Goal: Information Seeking & Learning: Learn about a topic

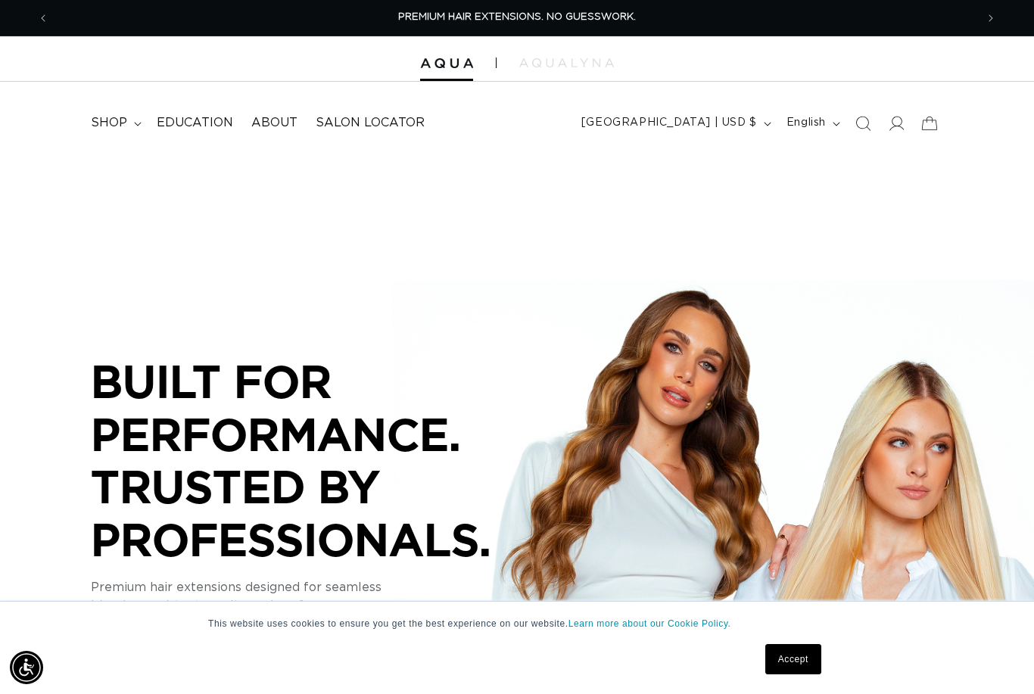
click at [177, 133] on link "Education" at bounding box center [195, 123] width 95 height 34
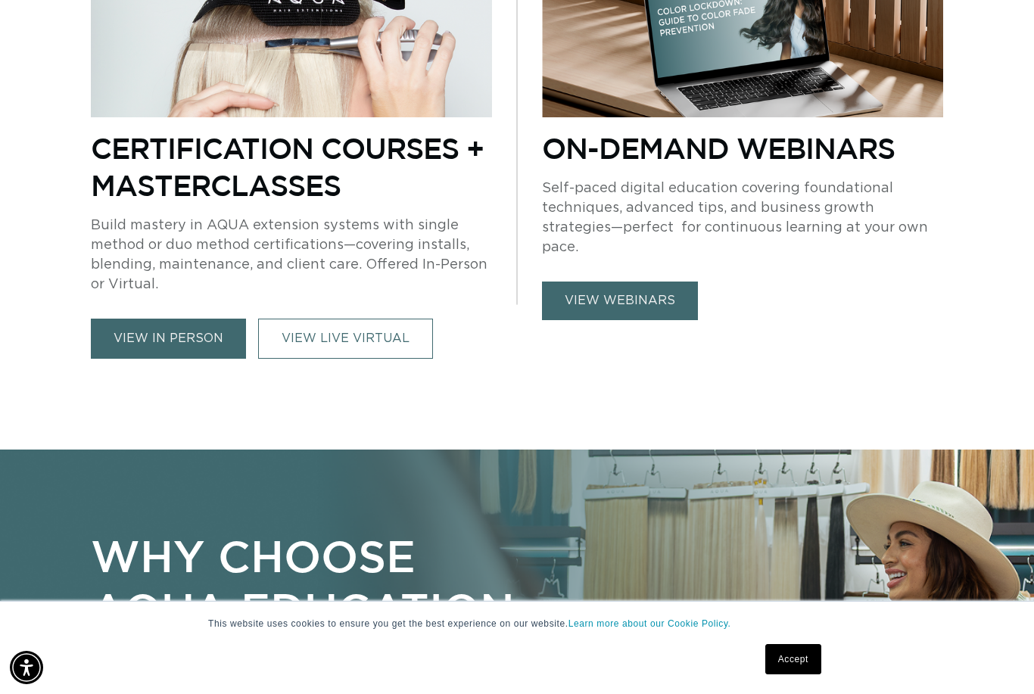
click at [143, 348] on link "view in person" at bounding box center [168, 339] width 155 height 40
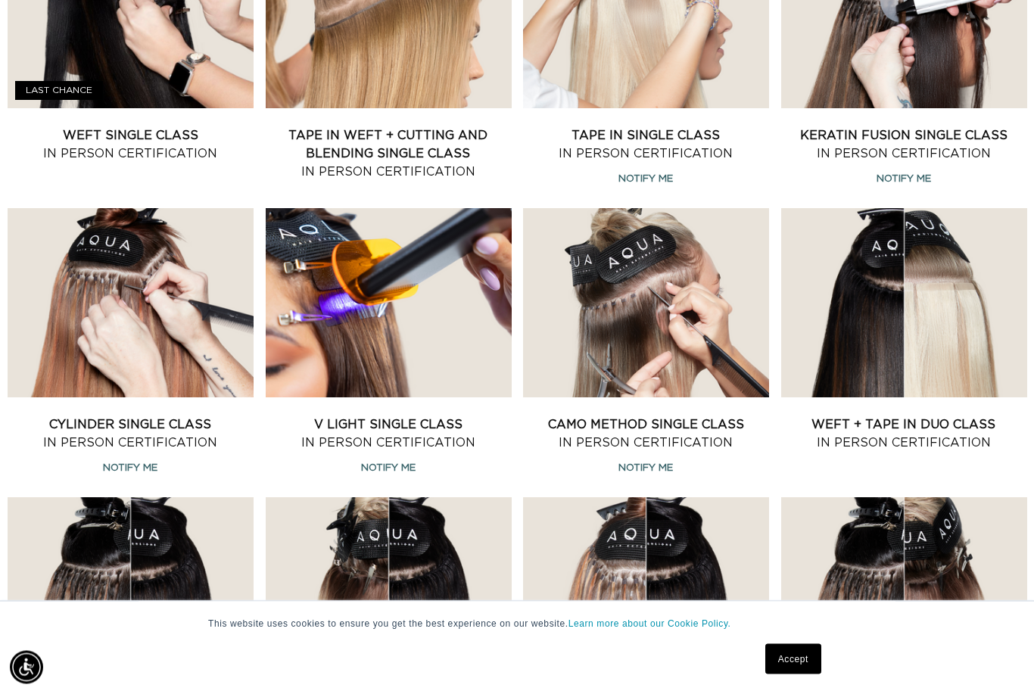
scroll to position [729, 0]
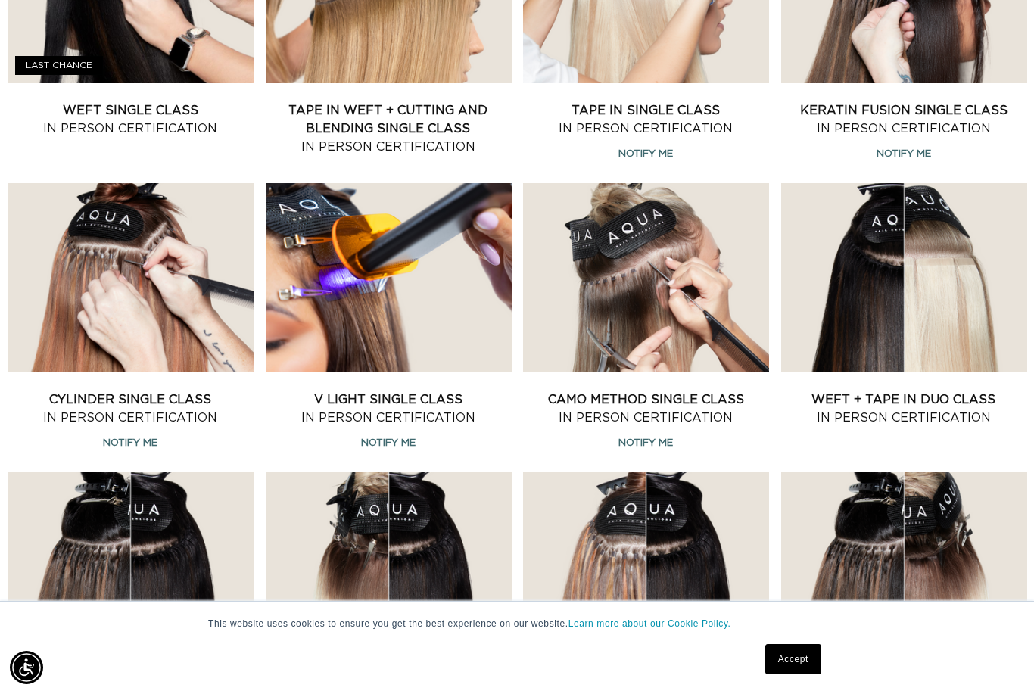
click at [353, 390] on link "V Light Single Class In Person Certification" at bounding box center [389, 408] width 246 height 36
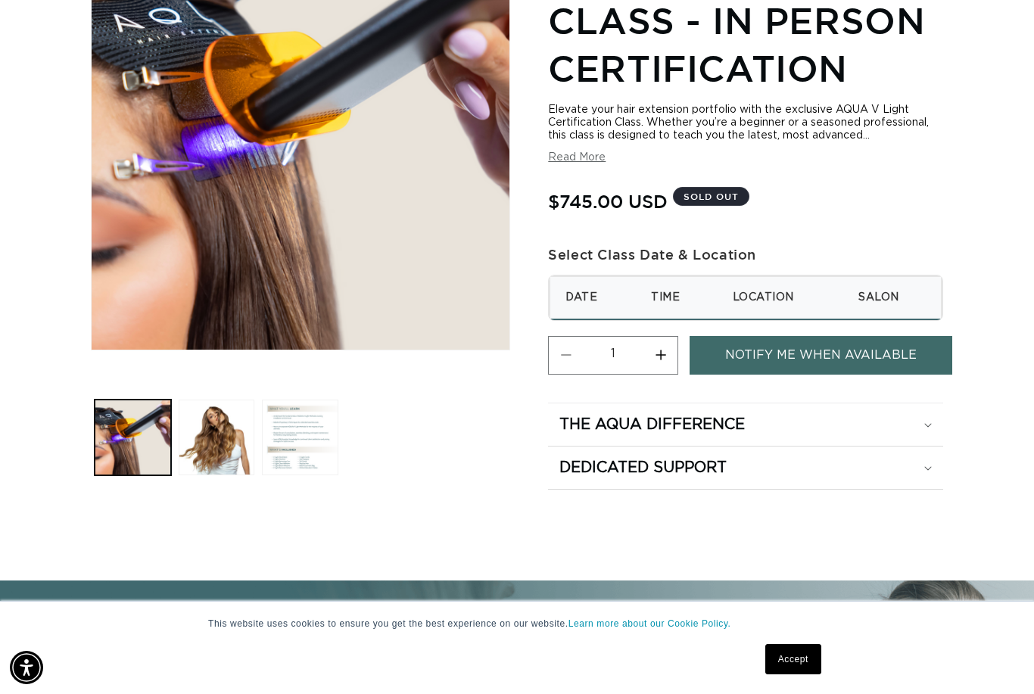
click at [219, 448] on button "Load image 2 in gallery view" at bounding box center [217, 438] width 76 height 76
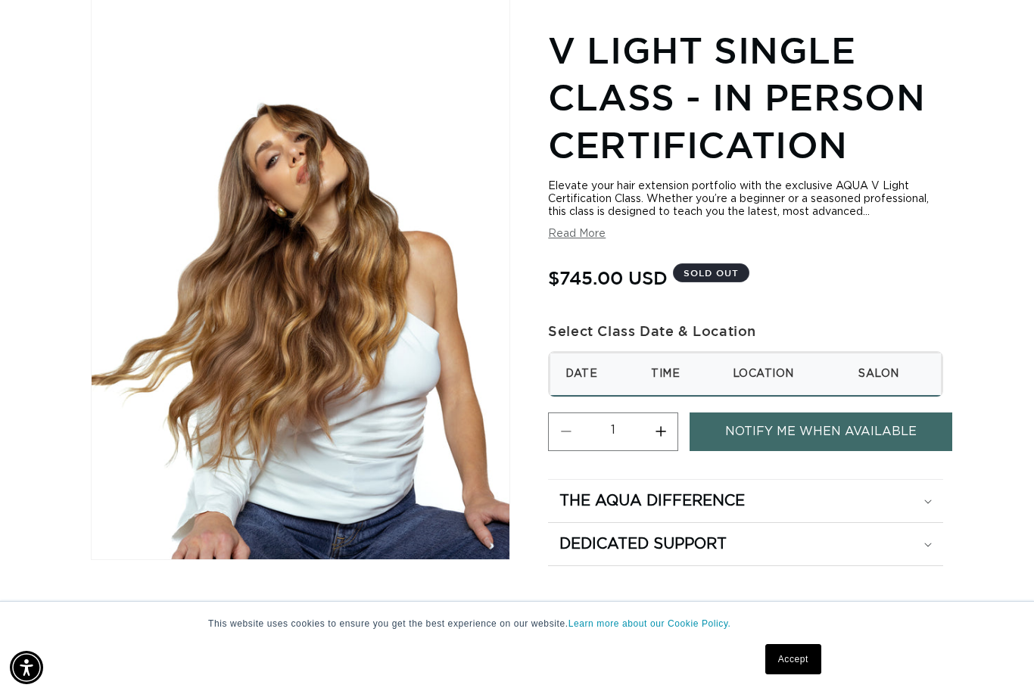
scroll to position [0, 926]
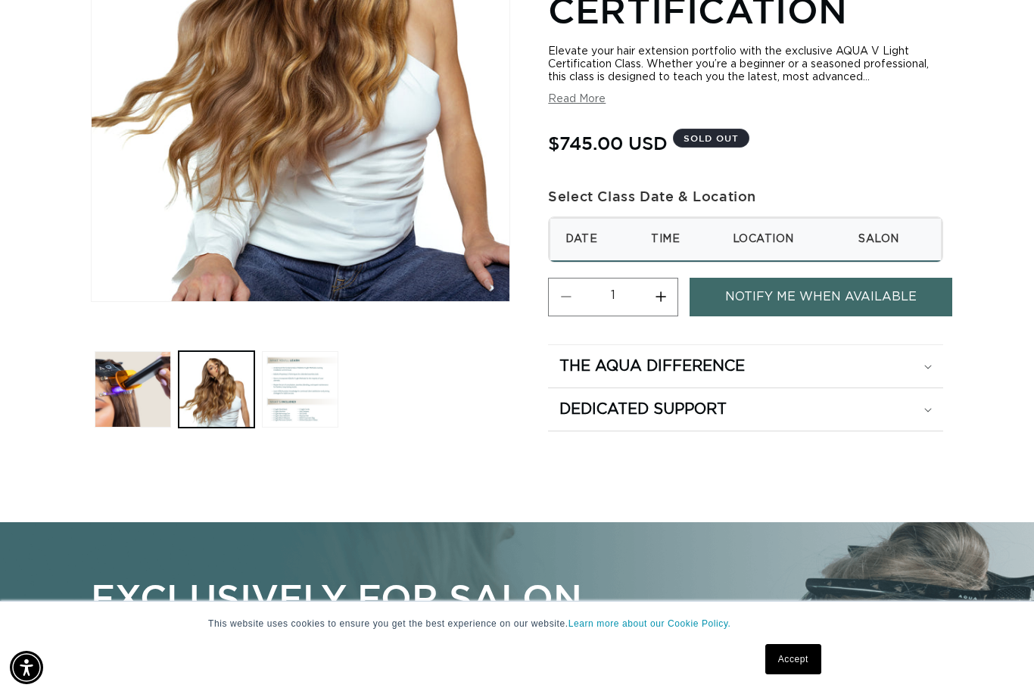
click at [299, 428] on button "Load image 3 in gallery view" at bounding box center [300, 389] width 76 height 76
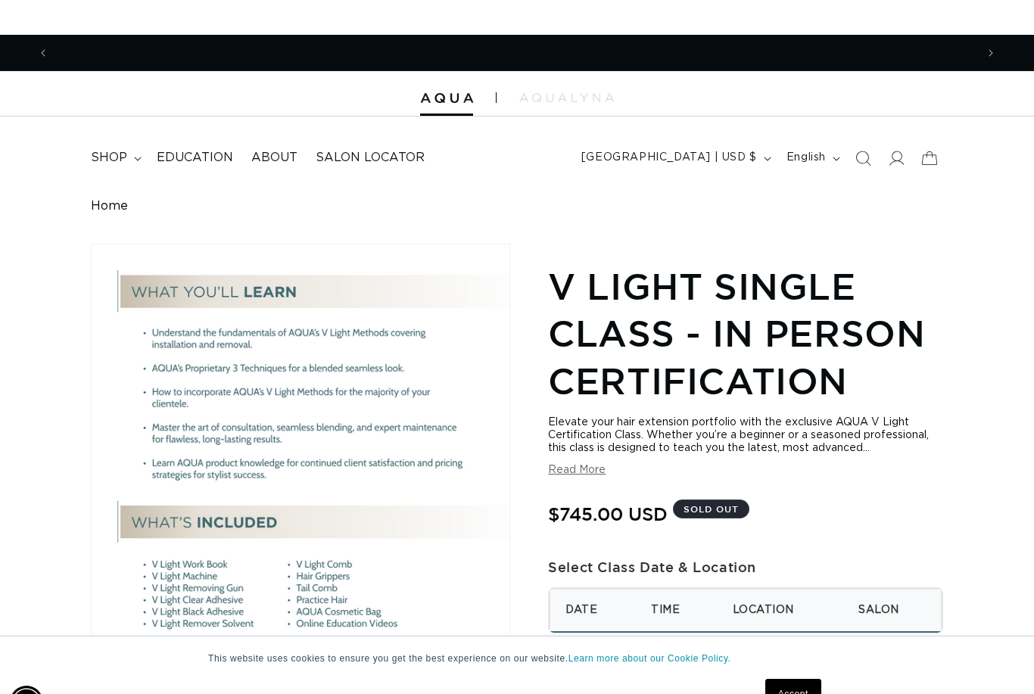
scroll to position [0, 1852]
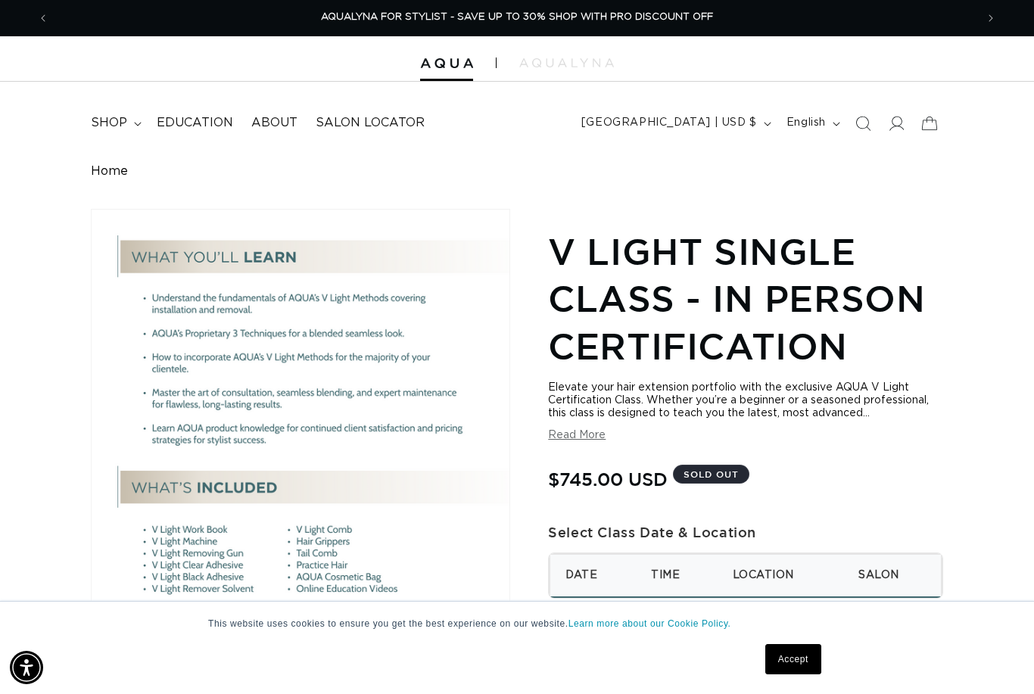
click at [121, 112] on summary "shop" at bounding box center [115, 123] width 66 height 34
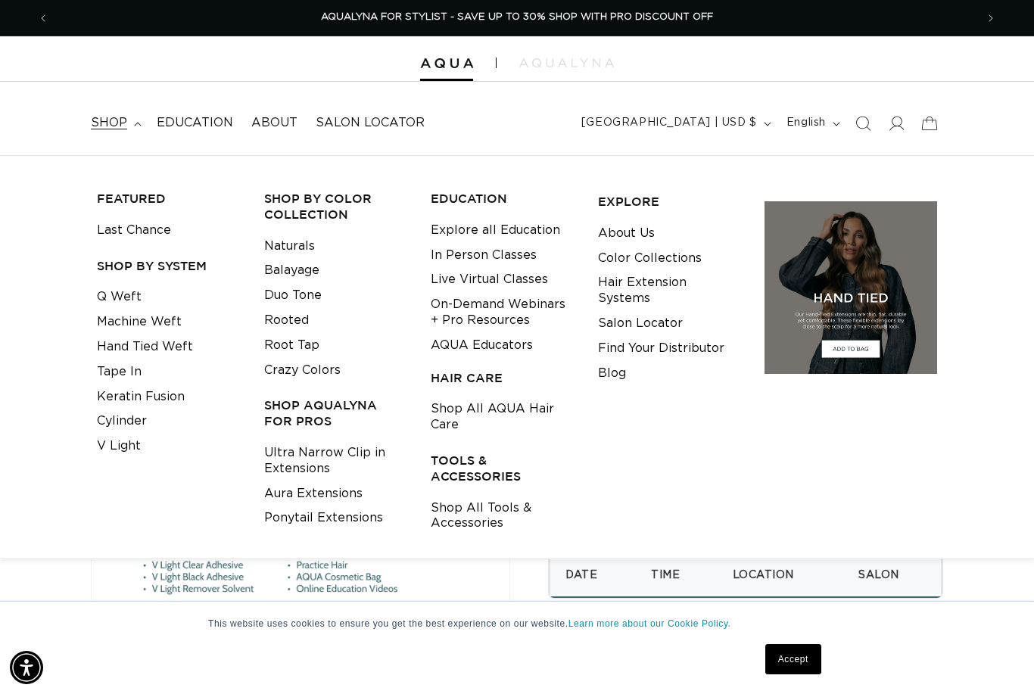
click at [104, 434] on link "V Light" at bounding box center [119, 446] width 44 height 25
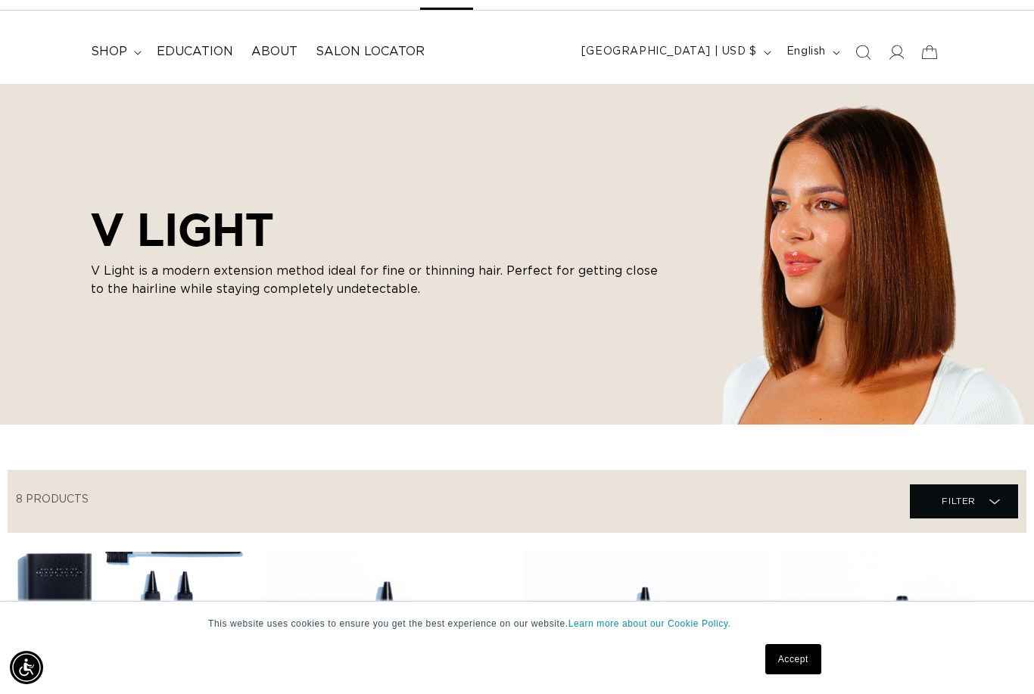
scroll to position [100, 0]
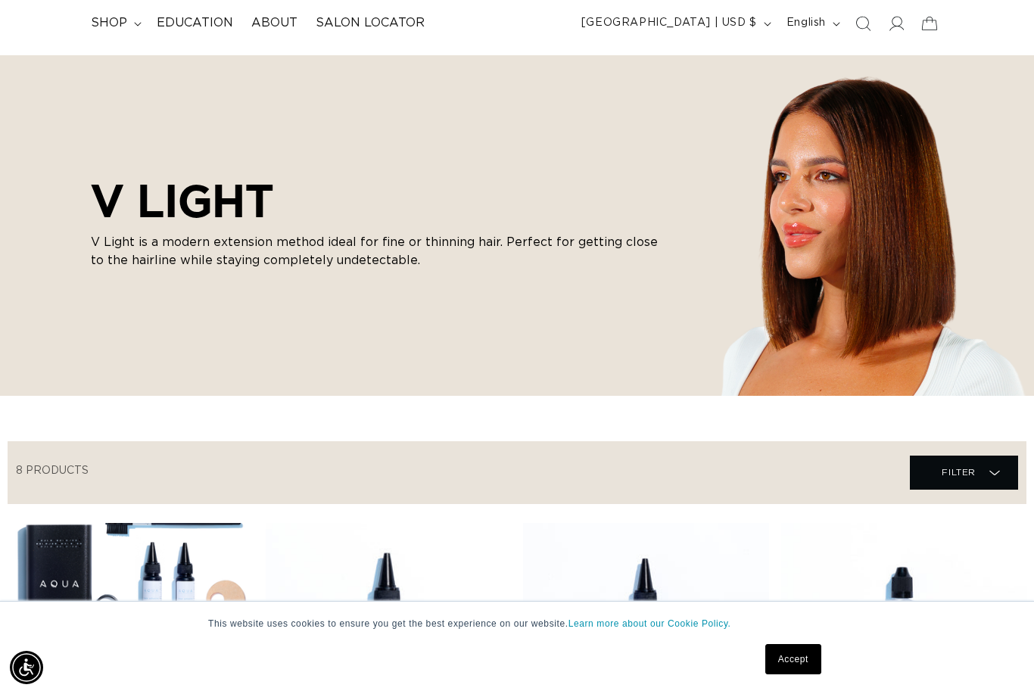
click at [1001, 480] on span "Filter Filter" at bounding box center [964, 473] width 108 height 34
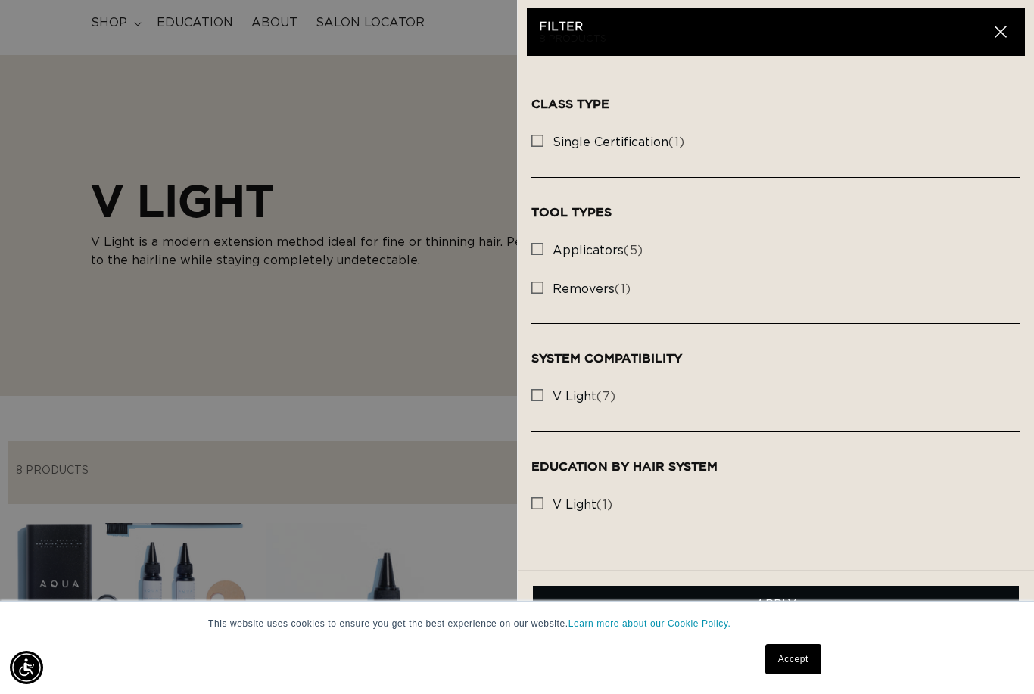
click at [910, 470] on summary "Filter Filter" at bounding box center [964, 473] width 108 height 34
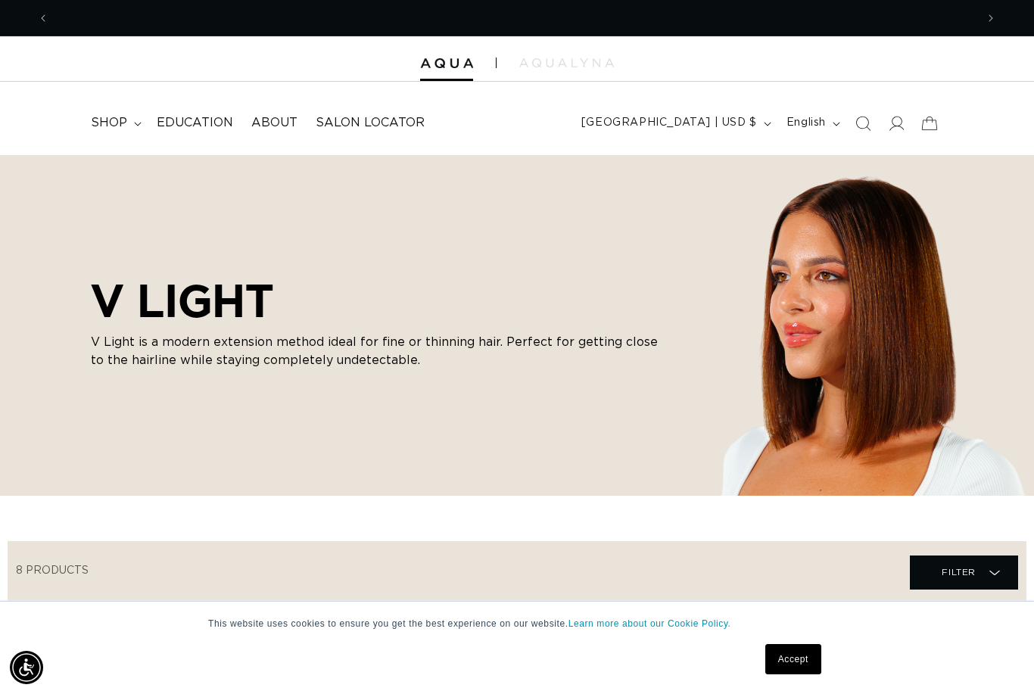
scroll to position [0, 926]
click at [895, 114] on span at bounding box center [895, 123] width 33 height 33
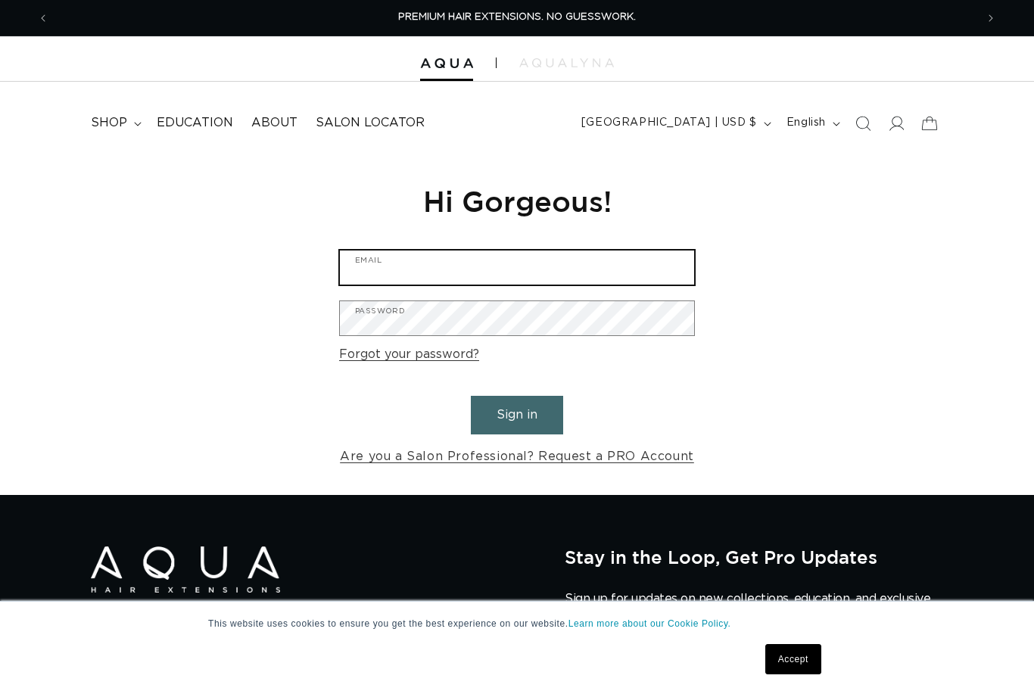
click at [508, 269] on input "Email" at bounding box center [517, 267] width 354 height 34
type input "[EMAIL_ADDRESS][DOMAIN_NAME]"
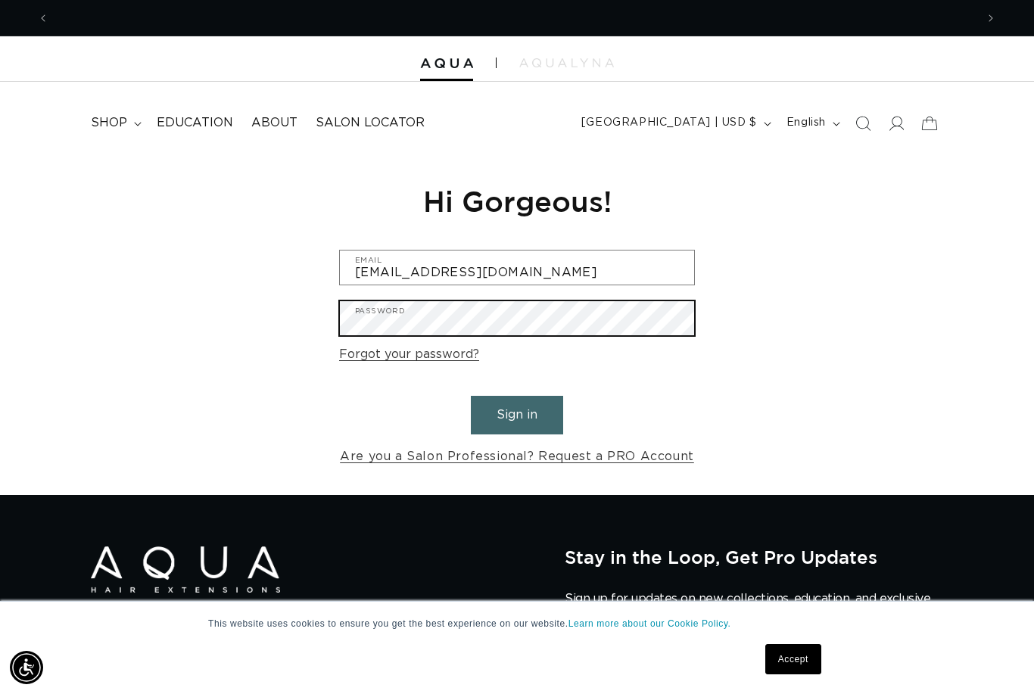
scroll to position [0, 0]
click at [517, 412] on button "Sign in" at bounding box center [517, 415] width 92 height 39
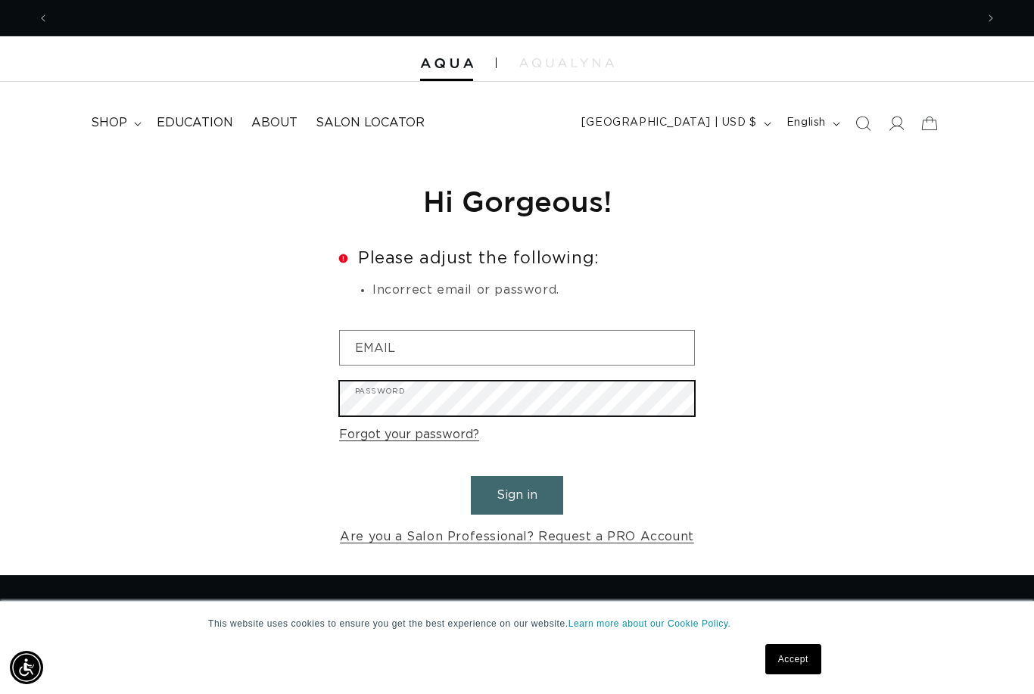
scroll to position [0, 926]
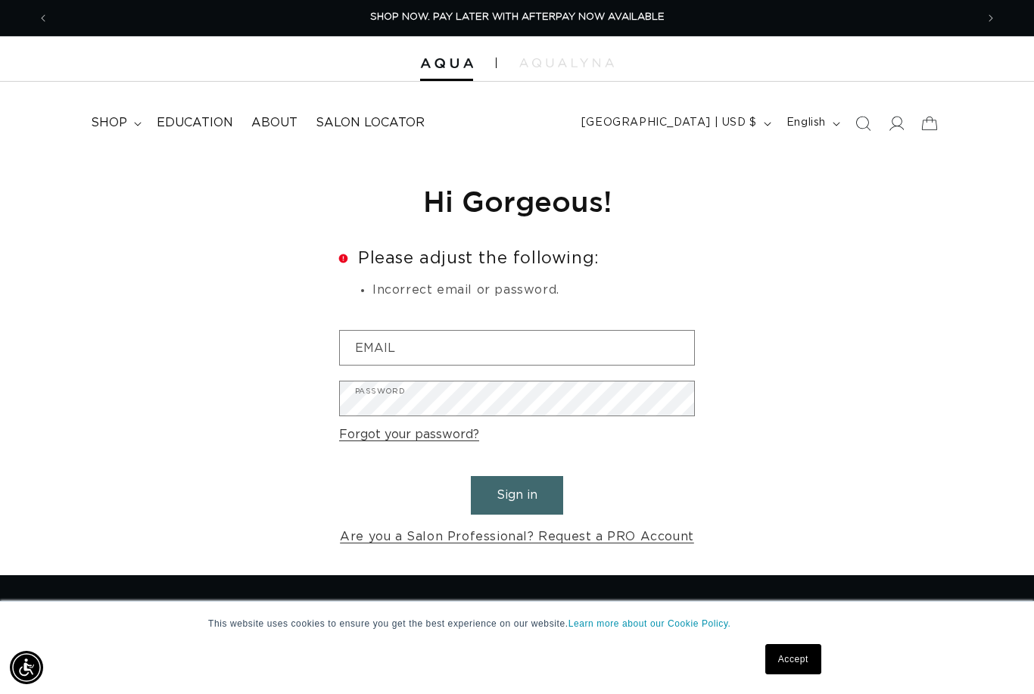
click at [425, 442] on link "Forgot your password?" at bounding box center [409, 435] width 140 height 22
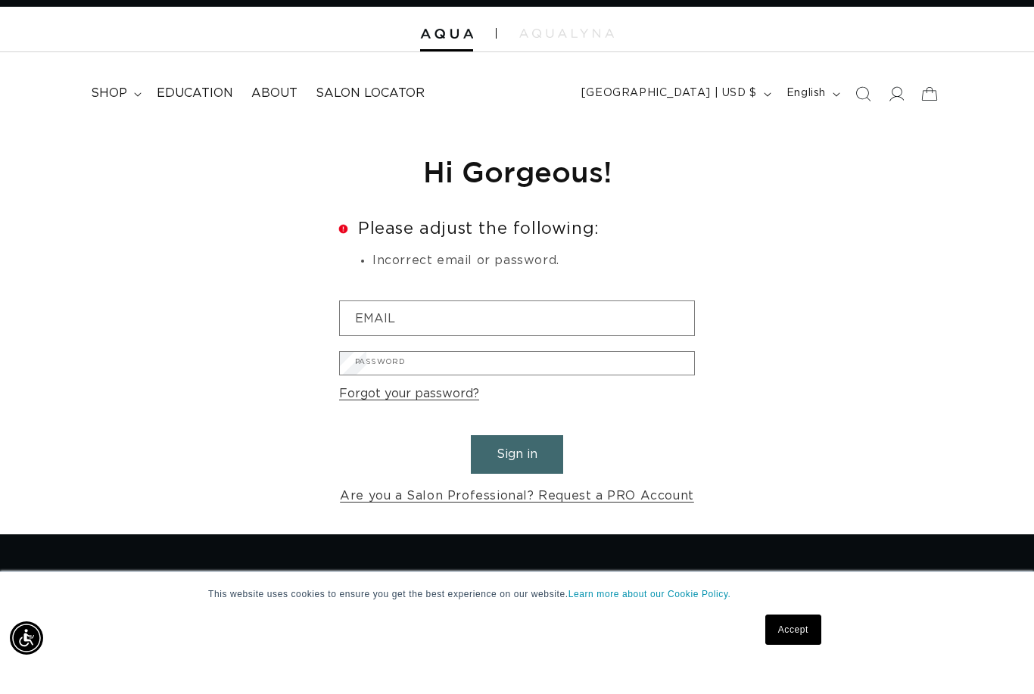
scroll to position [30, 0]
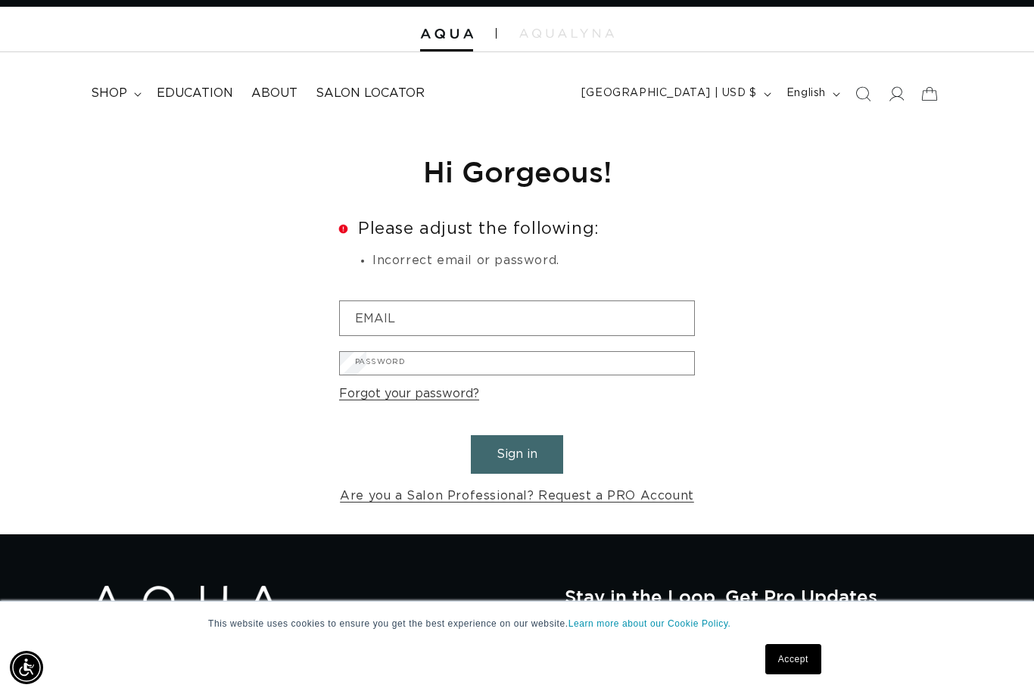
click at [0, 0] on input "Email" at bounding box center [0, 0] width 0 height 0
type input "tashaann0303@gmail.com"
click at [0, 0] on button "Submit" at bounding box center [0, 0] width 0 height 0
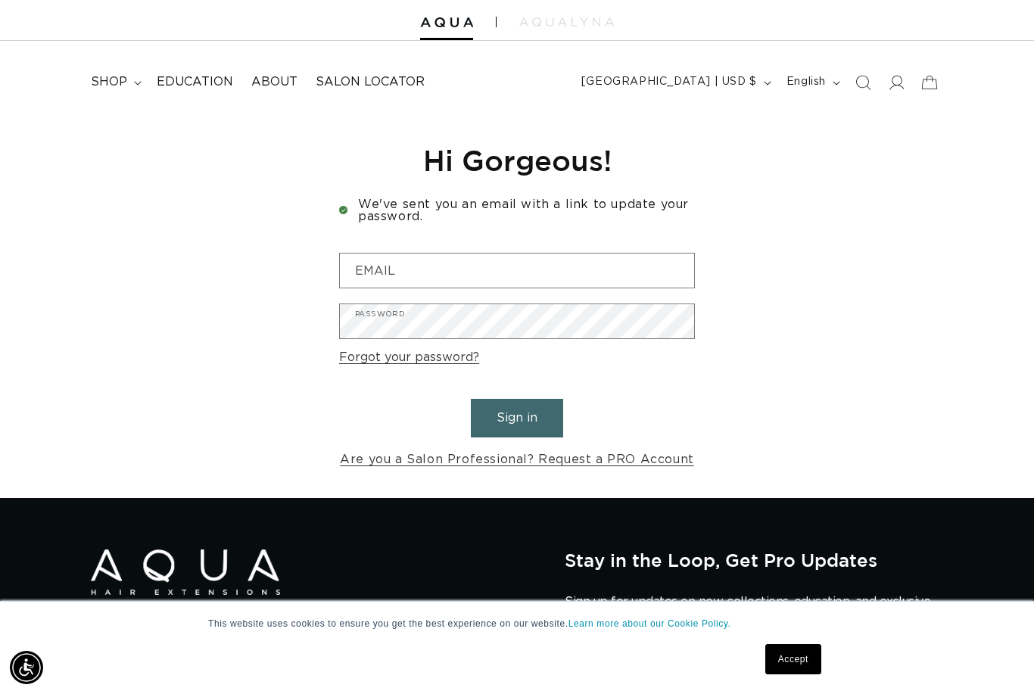
scroll to position [0, 926]
click at [370, 277] on input "Email" at bounding box center [517, 270] width 354 height 34
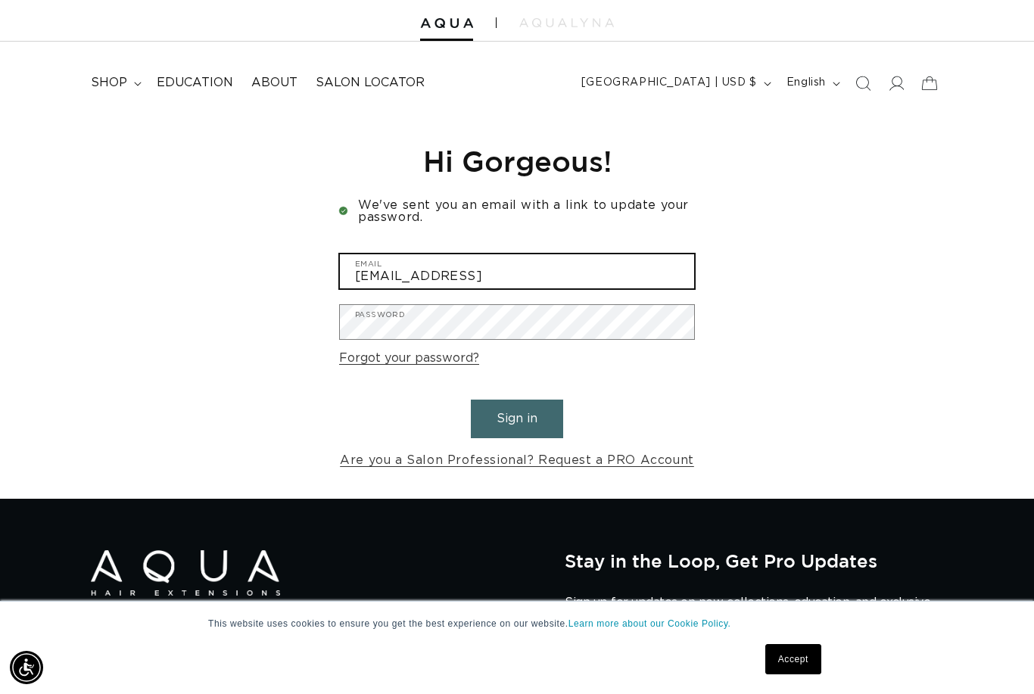
scroll to position [0, 0]
type input "[EMAIL_ADDRESS][DOMAIN_NAME]"
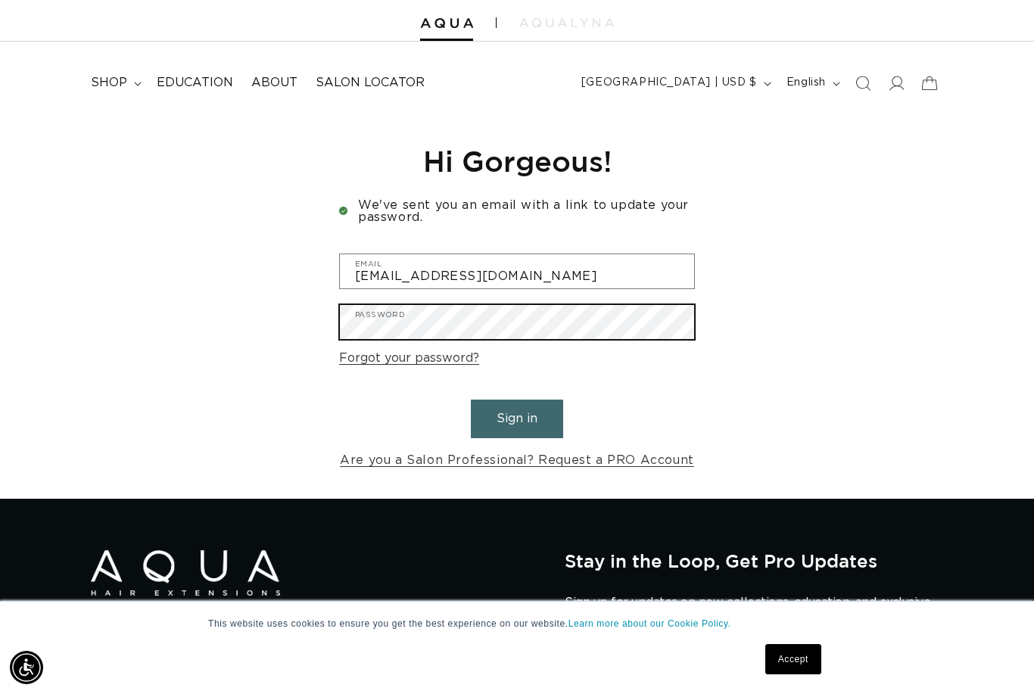
scroll to position [0, 926]
click at [517, 415] on button "Sign in" at bounding box center [517, 419] width 92 height 39
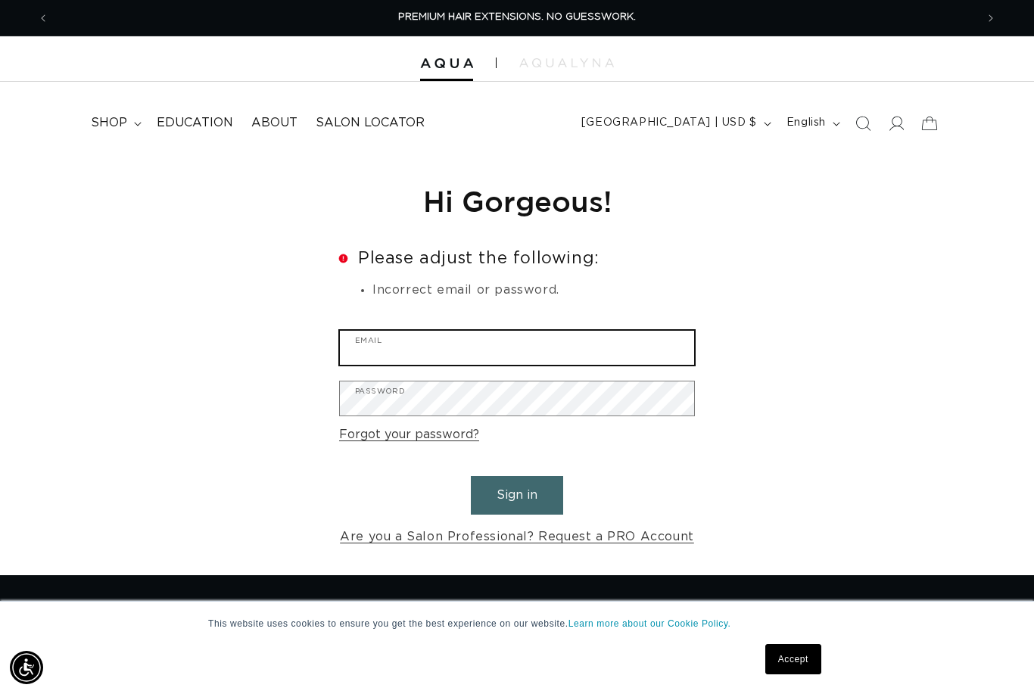
click at [383, 331] on input "Email" at bounding box center [517, 348] width 354 height 34
type input "tashaann0303@gmail.com"
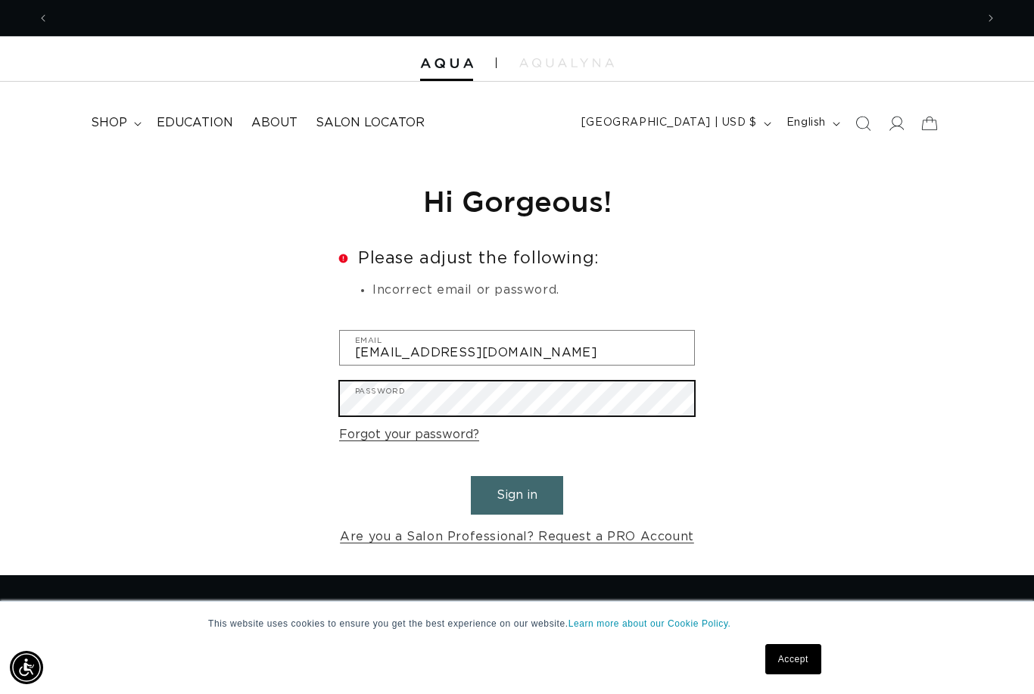
scroll to position [0, 926]
click at [517, 493] on button "Sign in" at bounding box center [517, 495] width 92 height 39
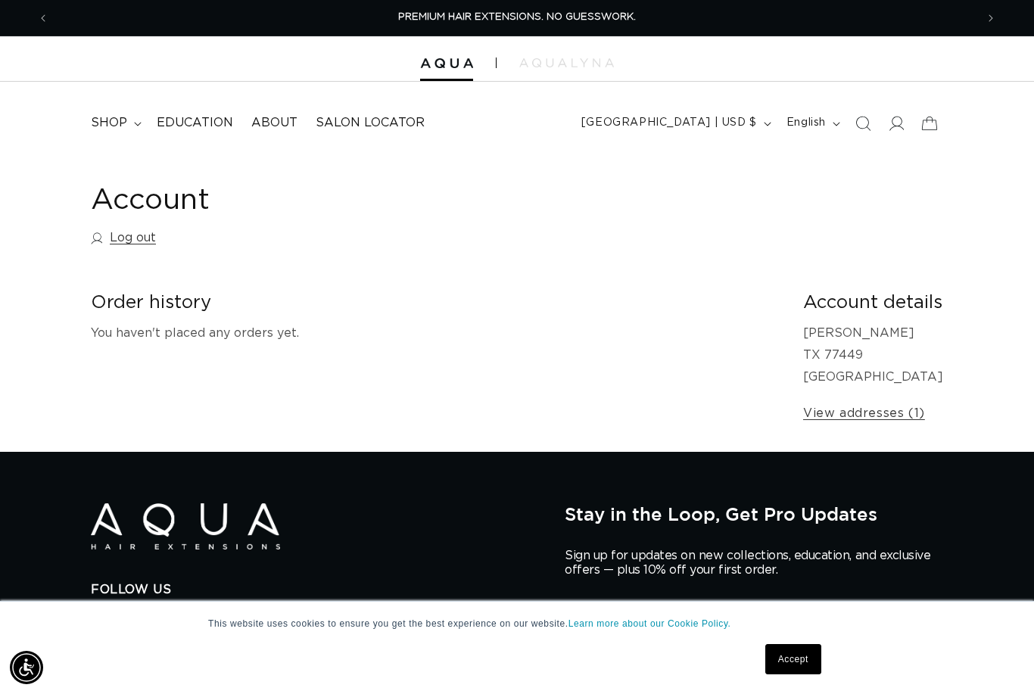
click at [214, 133] on link "Education" at bounding box center [195, 123] width 95 height 34
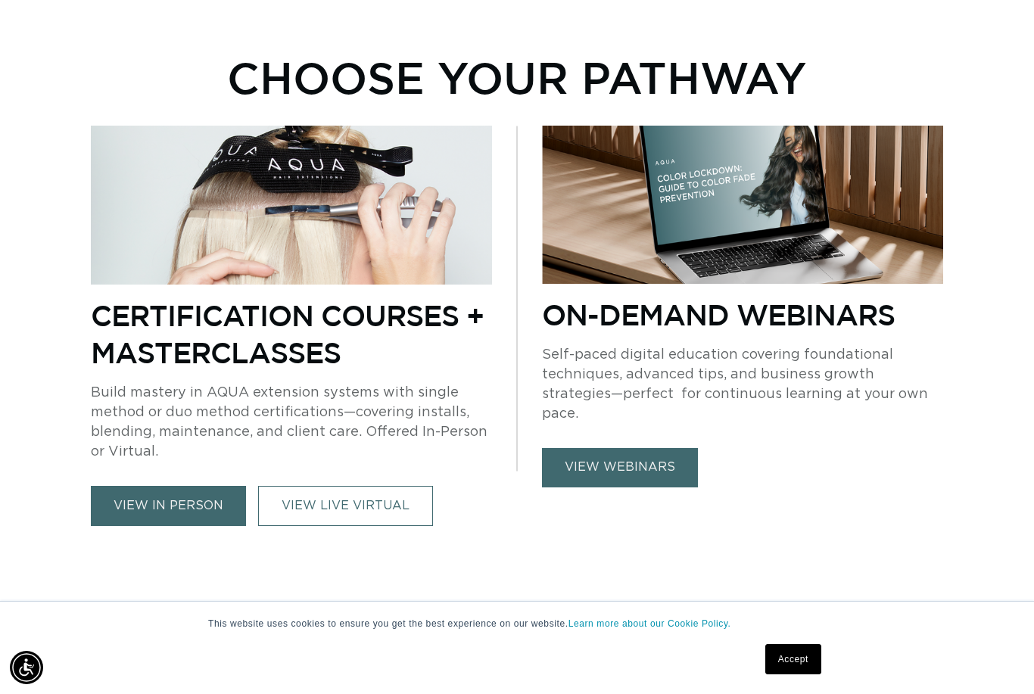
scroll to position [0, 926]
click at [592, 454] on link "view webinars" at bounding box center [620, 467] width 156 height 39
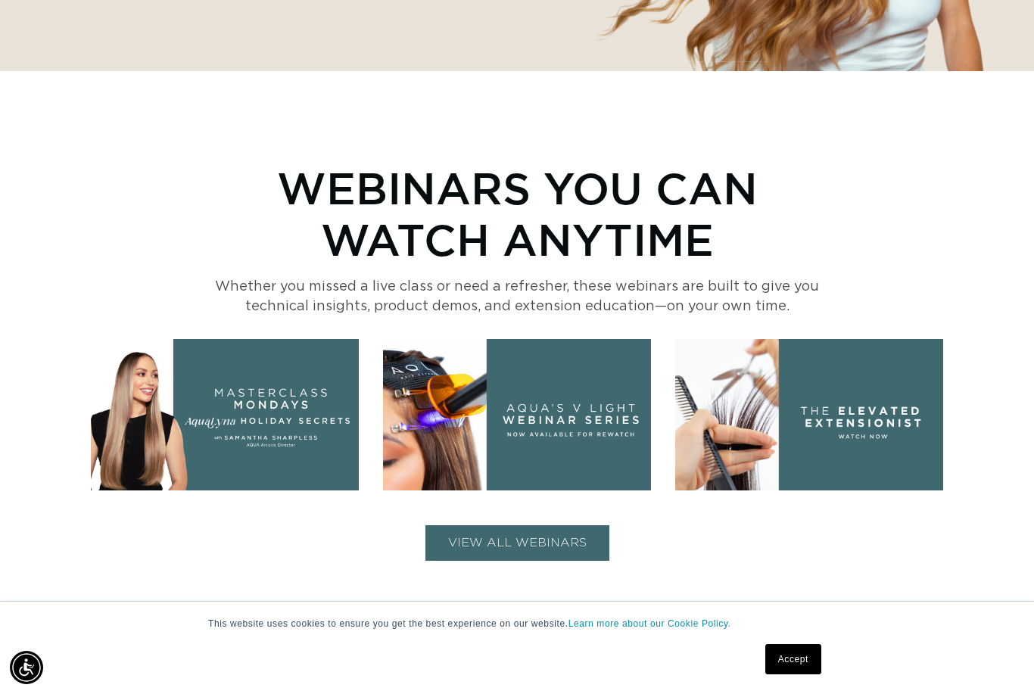
scroll to position [0, 926]
click at [600, 455] on img at bounding box center [517, 414] width 268 height 151
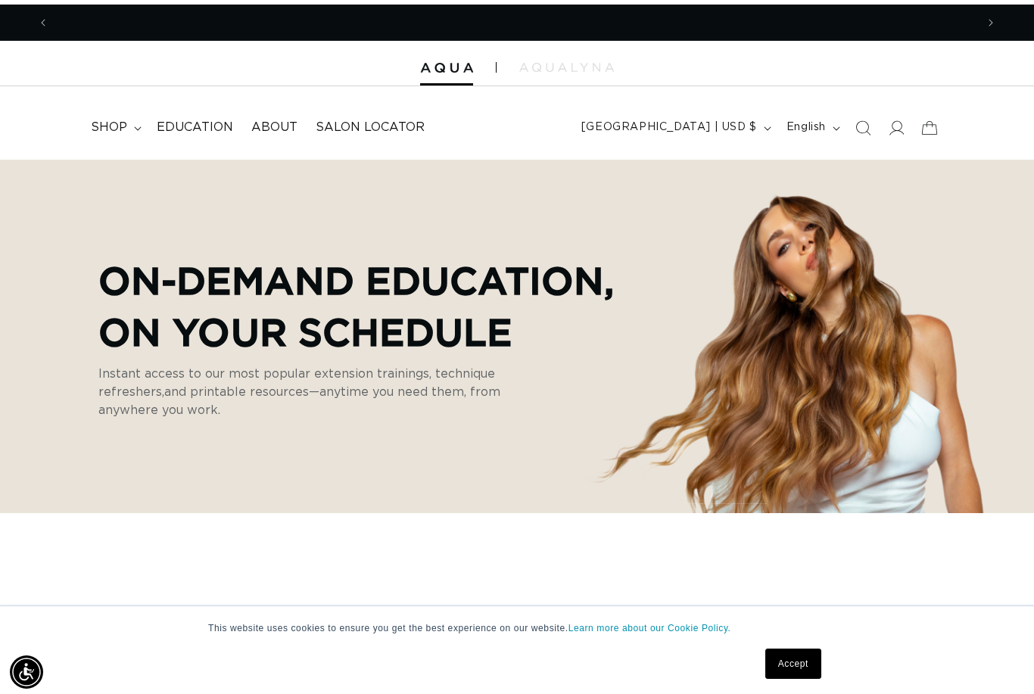
scroll to position [0, 0]
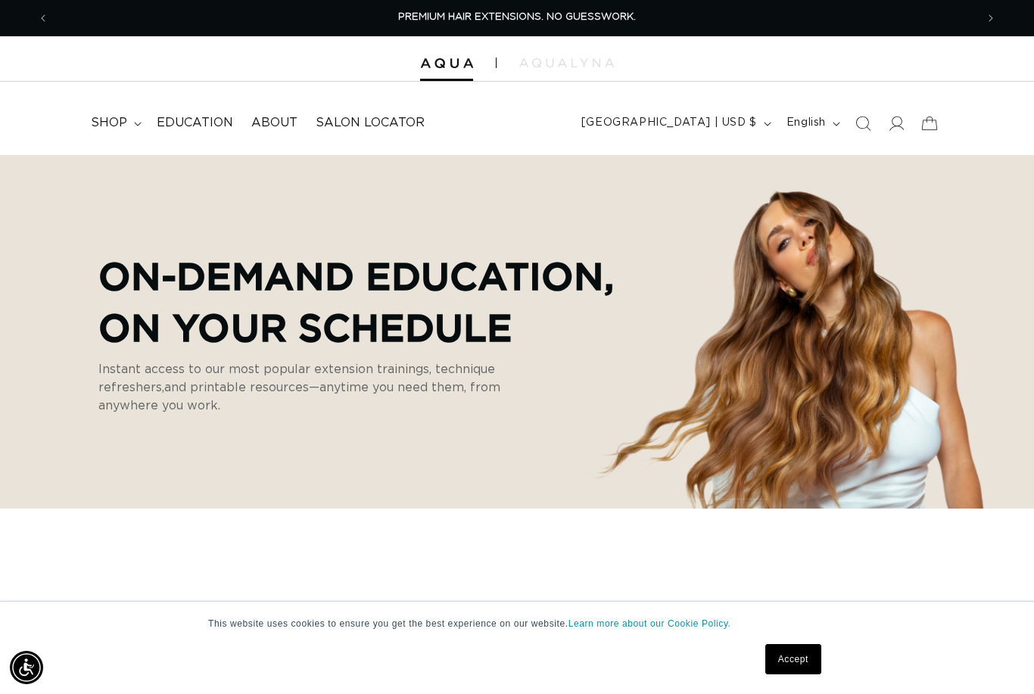
click at [203, 120] on span "Education" at bounding box center [195, 123] width 76 height 16
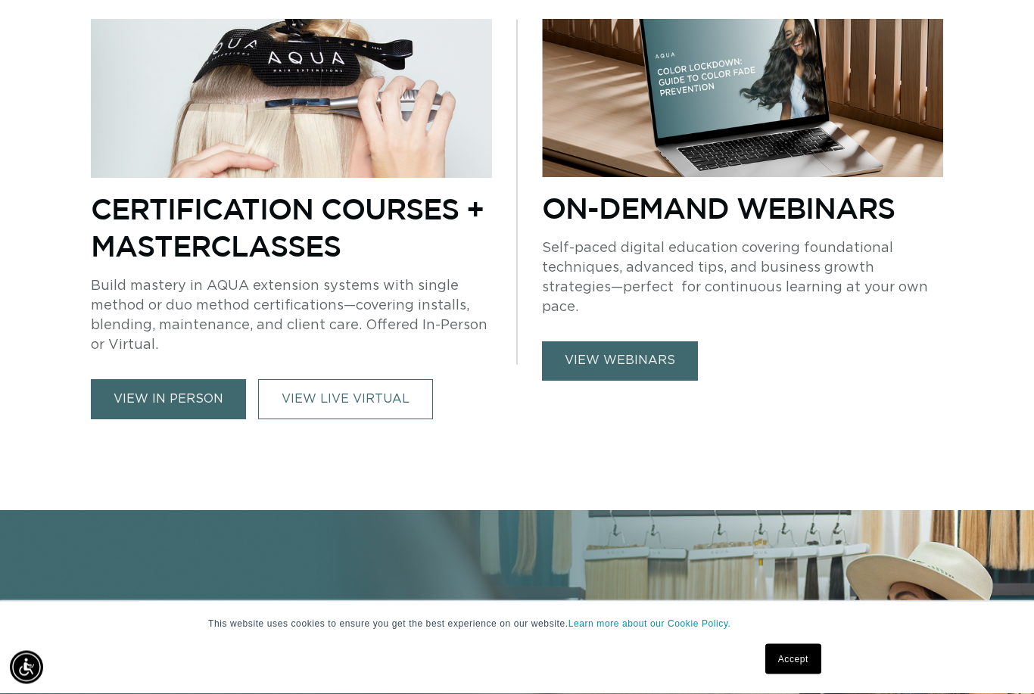
scroll to position [658, 0]
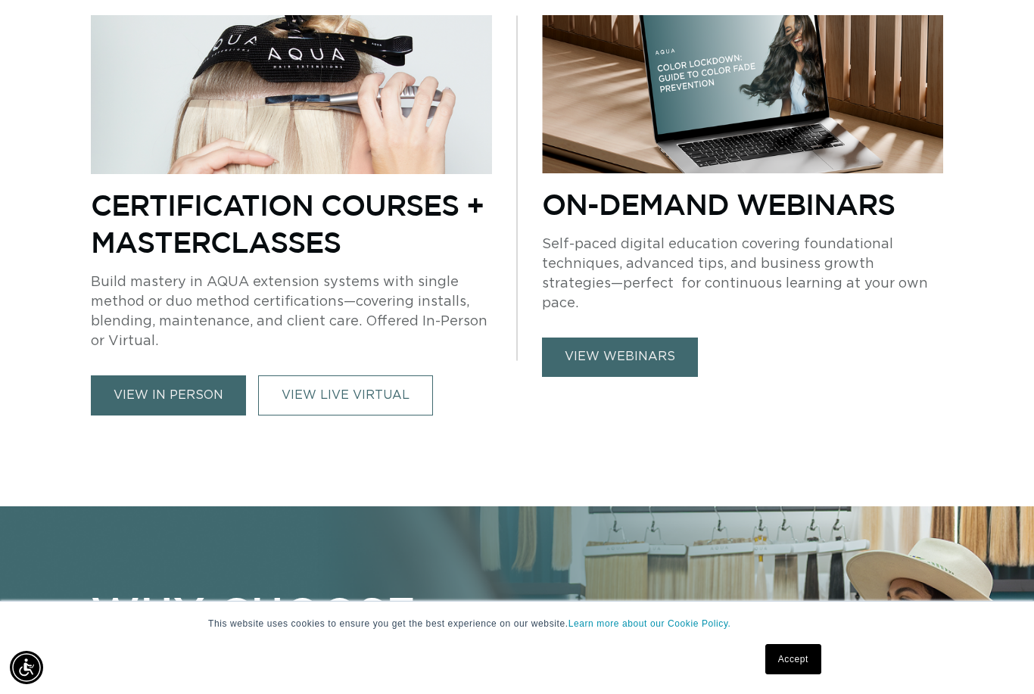
click at [568, 337] on link "view webinars" at bounding box center [620, 356] width 156 height 39
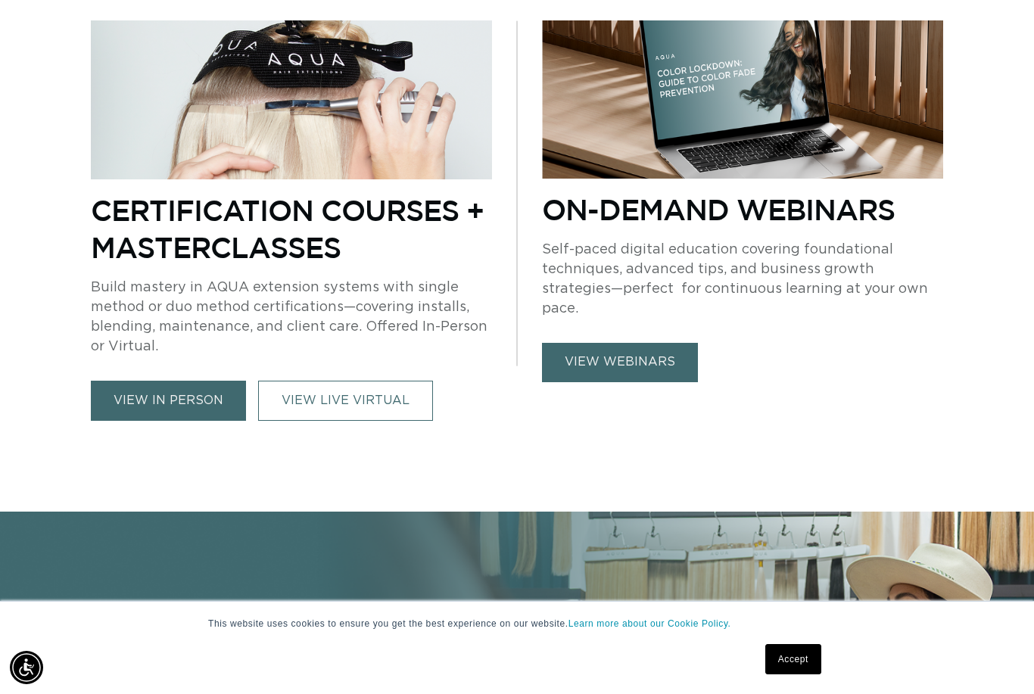
scroll to position [652, 0]
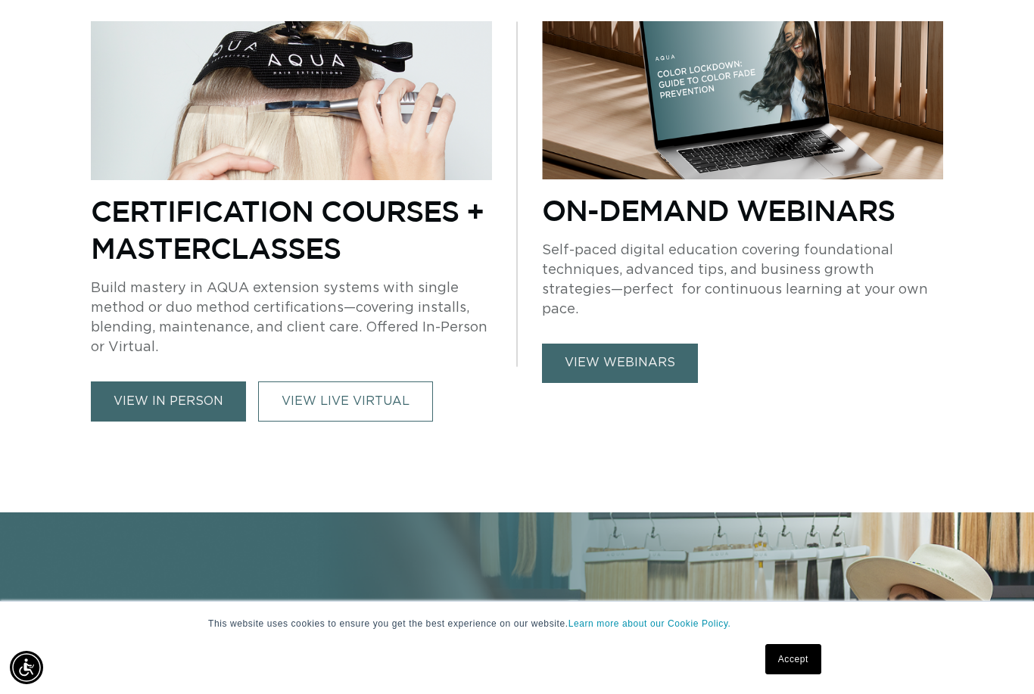
click at [581, 344] on link "view webinars" at bounding box center [620, 363] width 156 height 39
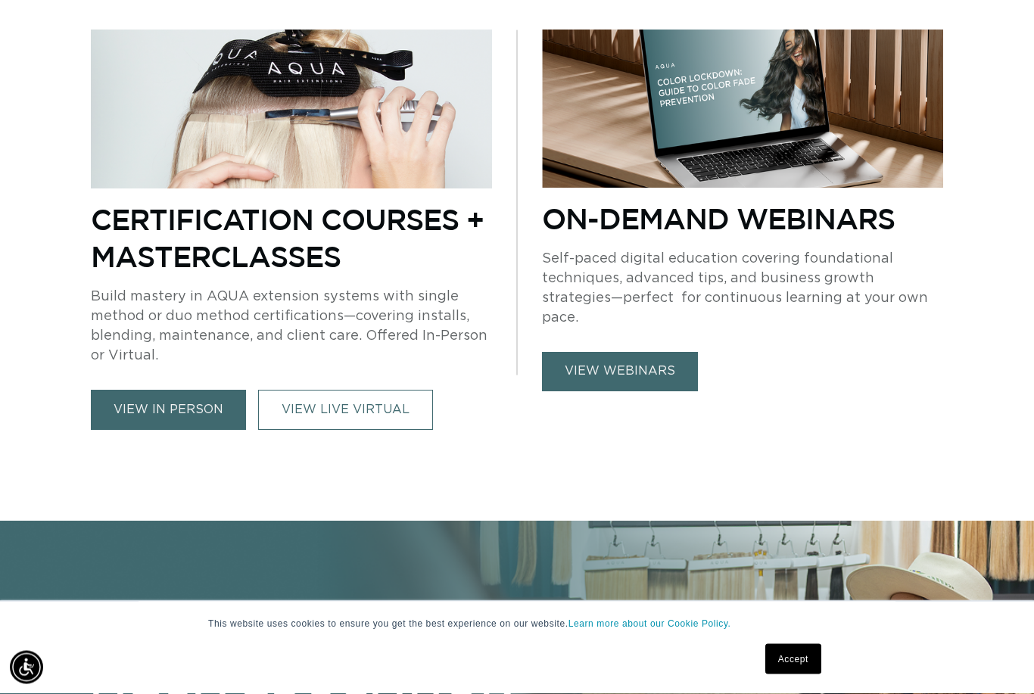
scroll to position [651, 0]
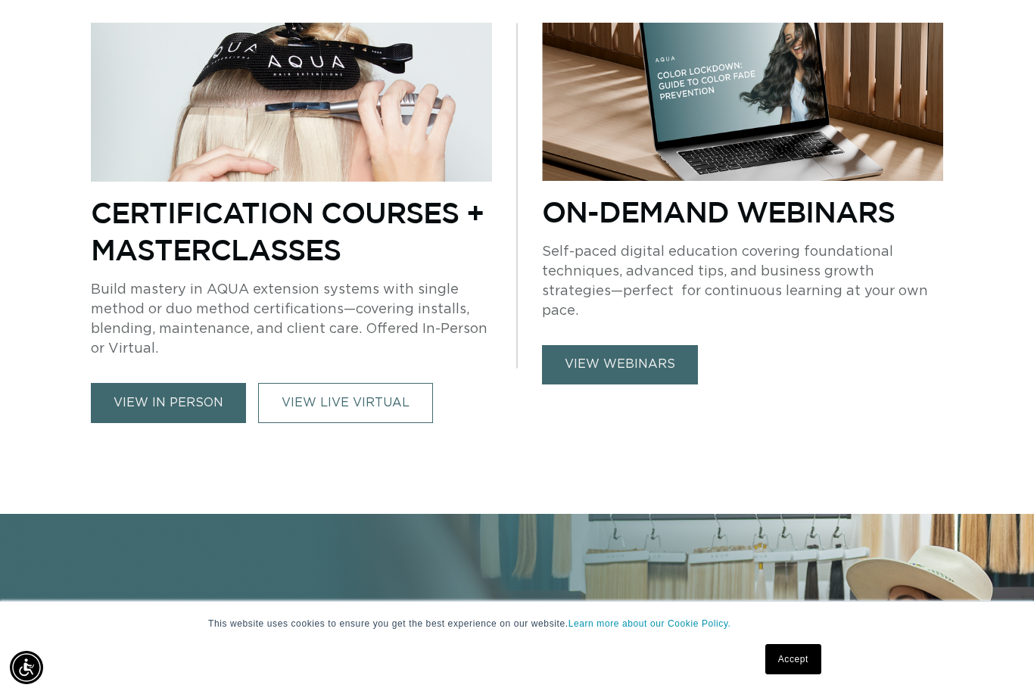
click at [123, 397] on link "view in person" at bounding box center [168, 403] width 155 height 40
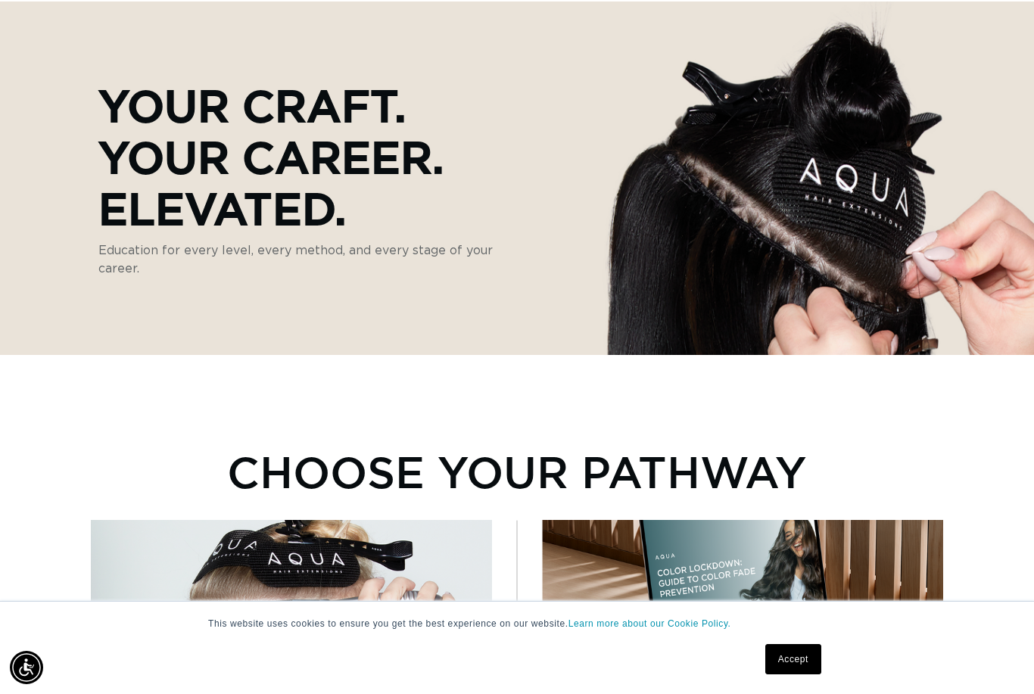
scroll to position [699, 0]
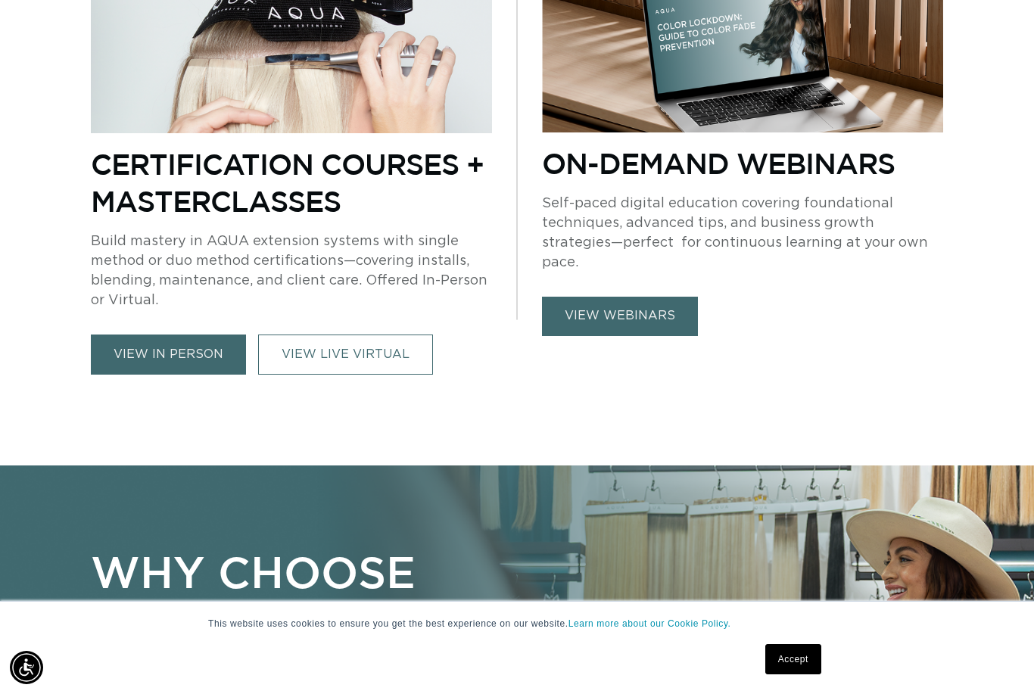
click at [294, 364] on link "VIEW LIVE VIRTUAL" at bounding box center [345, 354] width 175 height 40
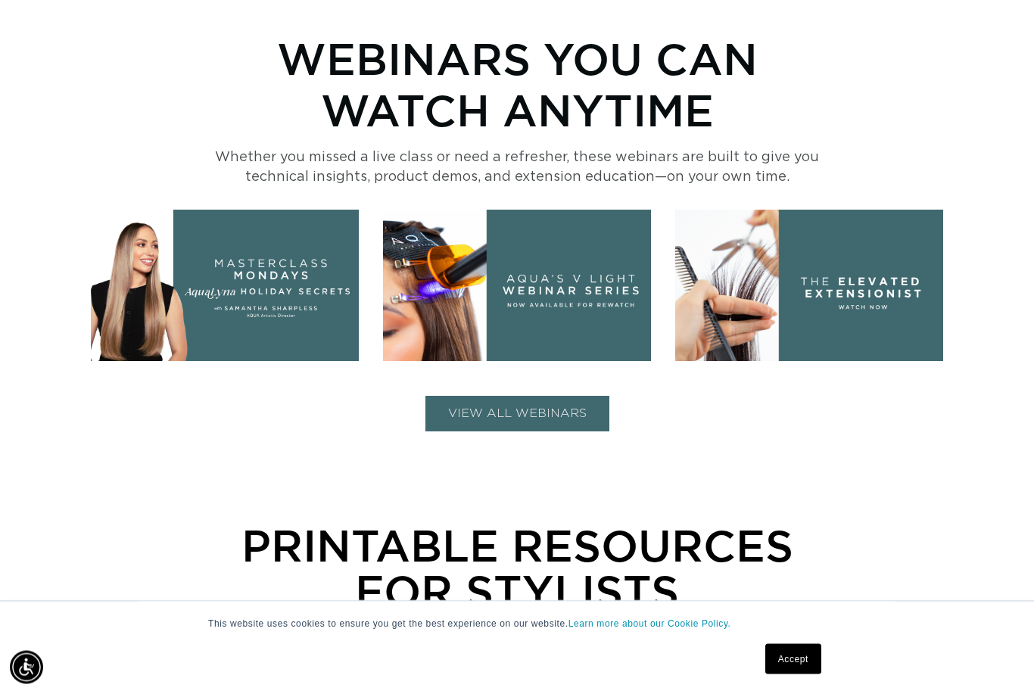
scroll to position [567, 0]
click at [470, 402] on button "VIEW ALL WEBINARS" at bounding box center [517, 414] width 184 height 36
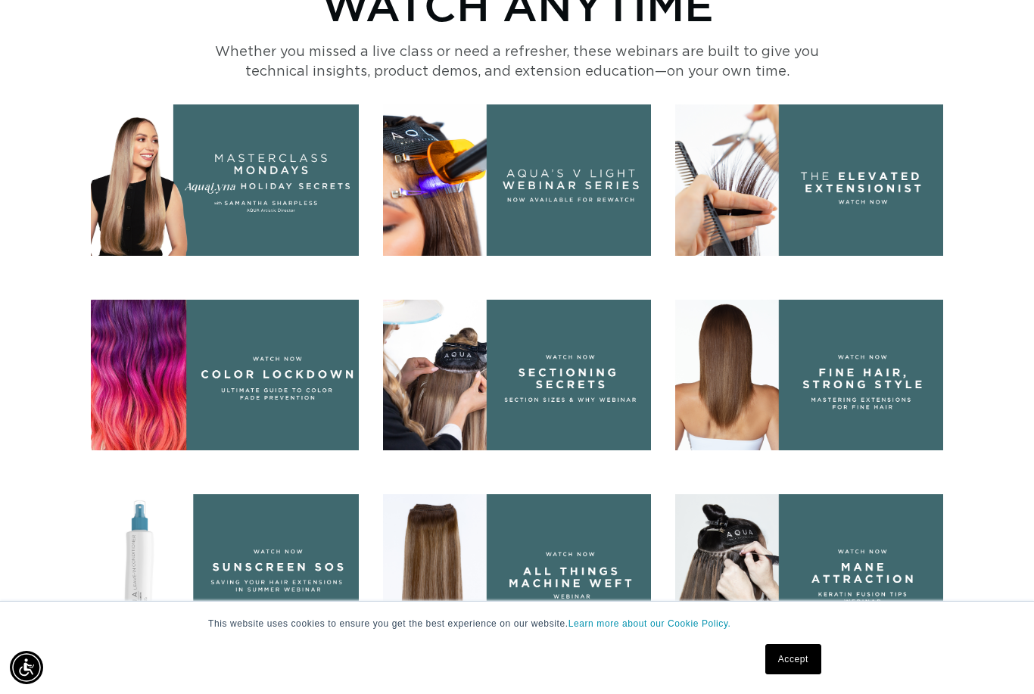
scroll to position [667, 0]
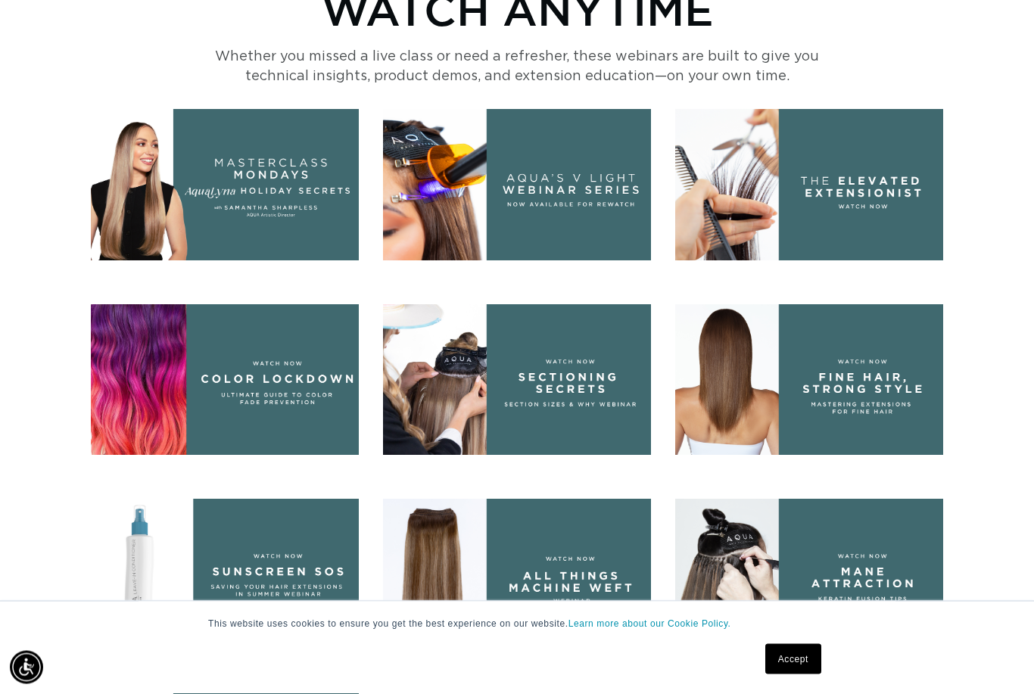
click at [477, 201] on img at bounding box center [517, 185] width 268 height 151
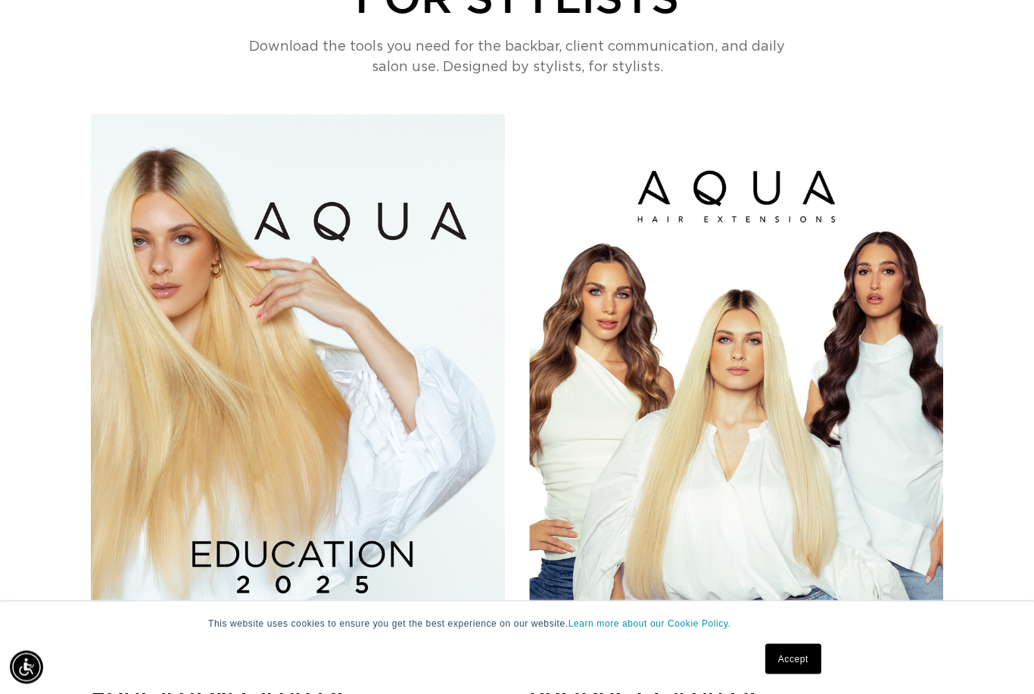
scroll to position [1709, 0]
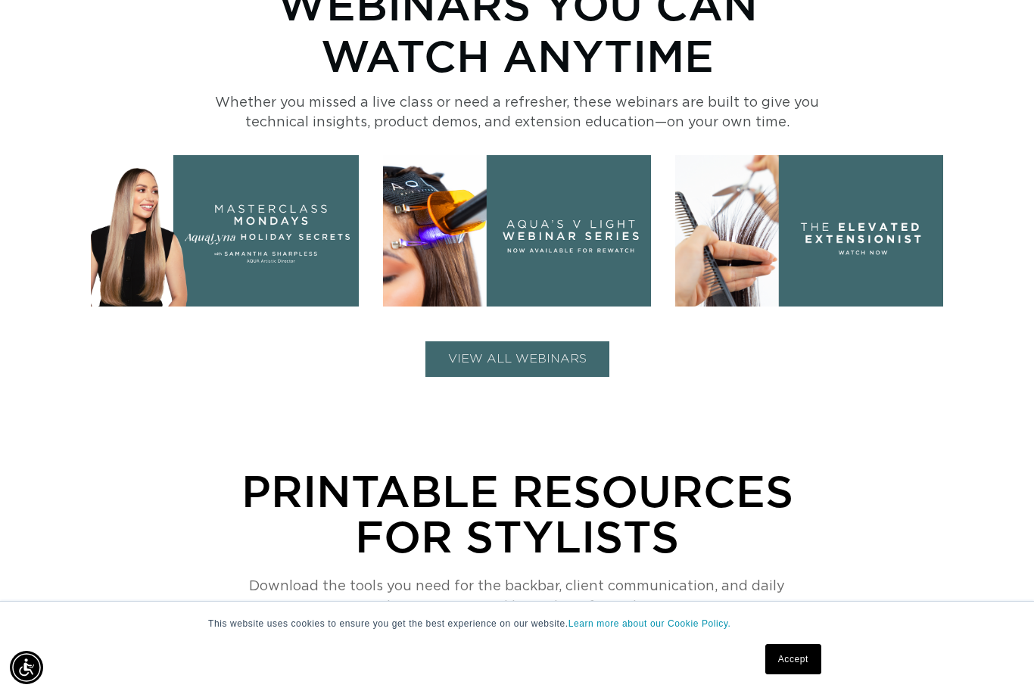
scroll to position [622, 0]
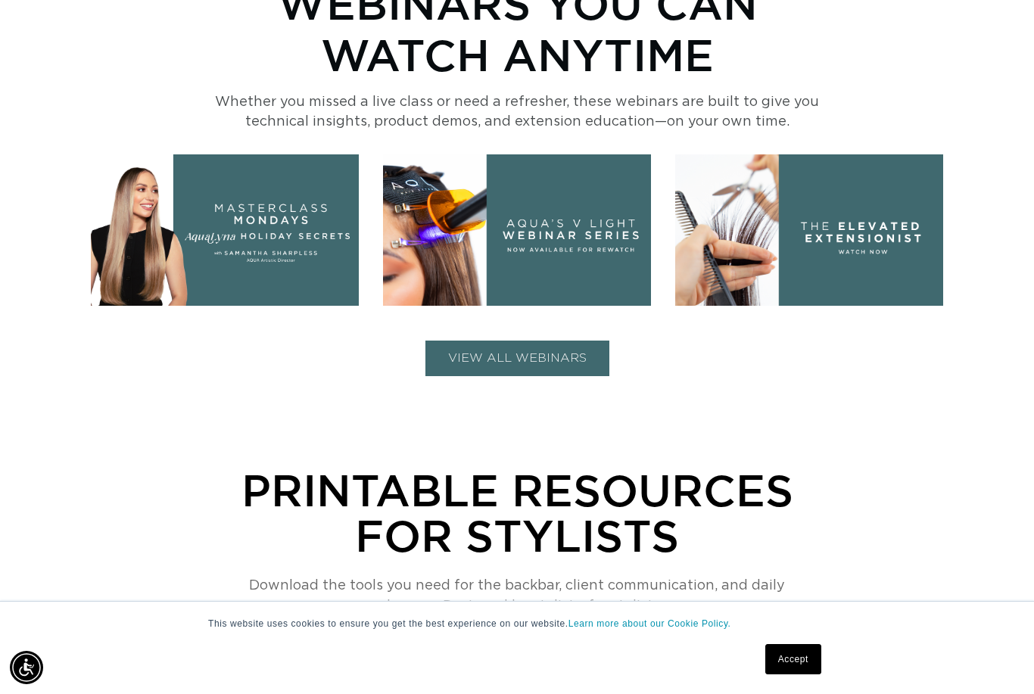
click at [469, 348] on button "VIEW ALL WEBINARS" at bounding box center [517, 359] width 184 height 36
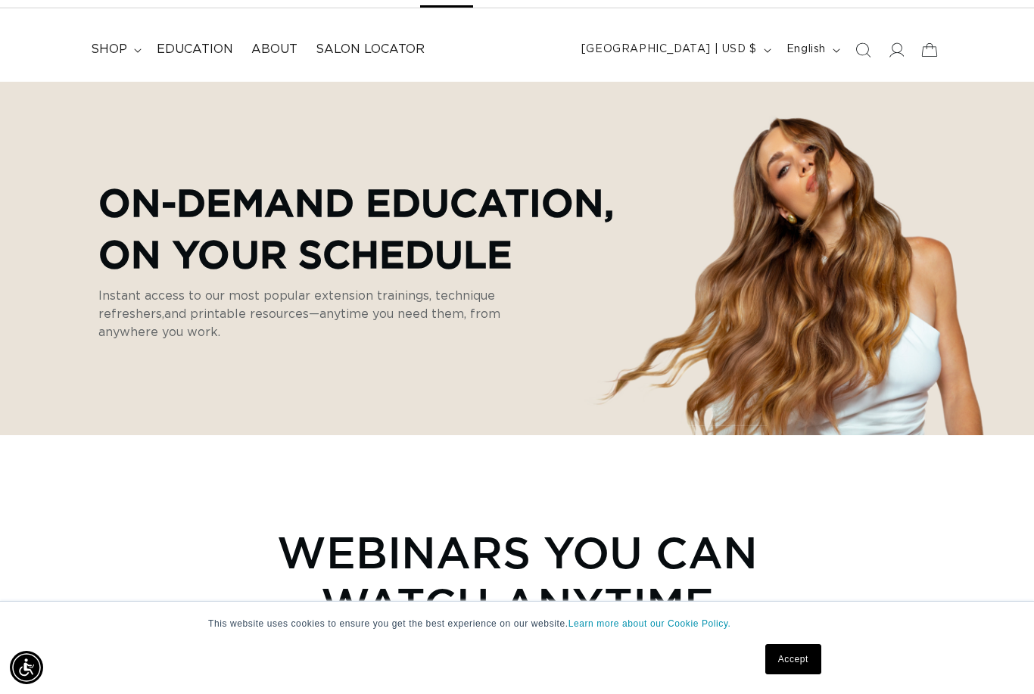
scroll to position [0, 0]
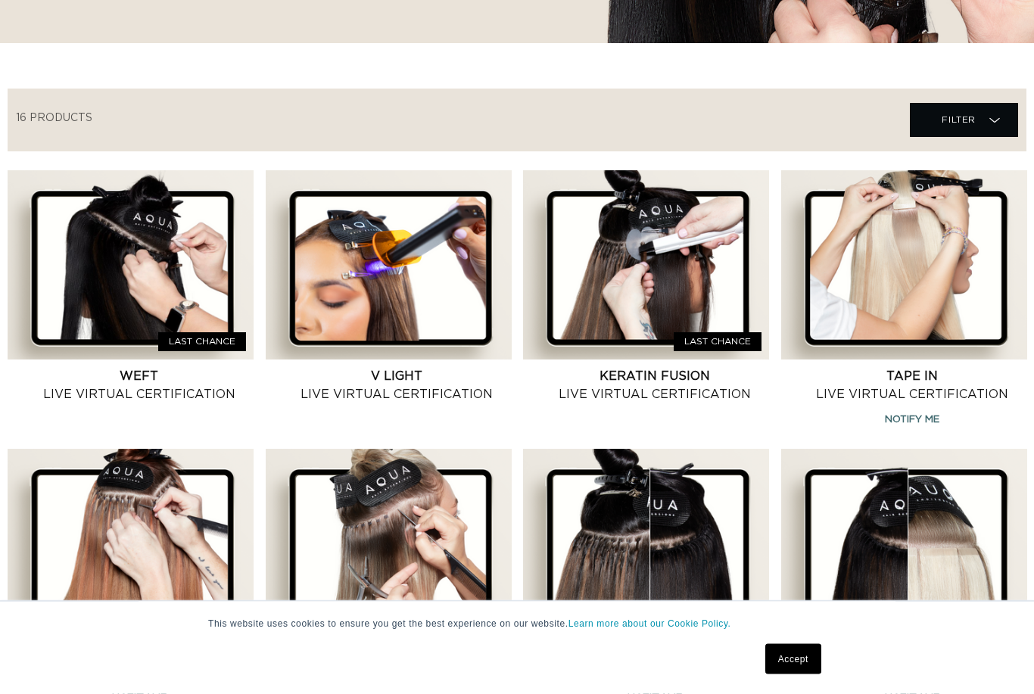
scroll to position [468, 0]
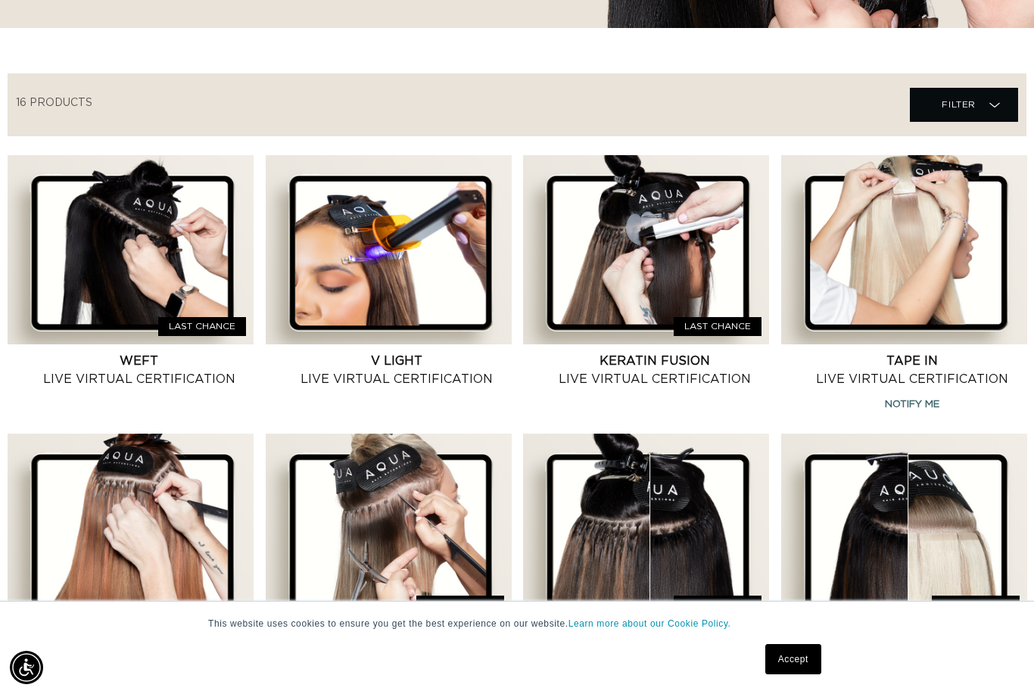
click at [410, 352] on link "V Light Live Virtual Certification" at bounding box center [397, 370] width 229 height 36
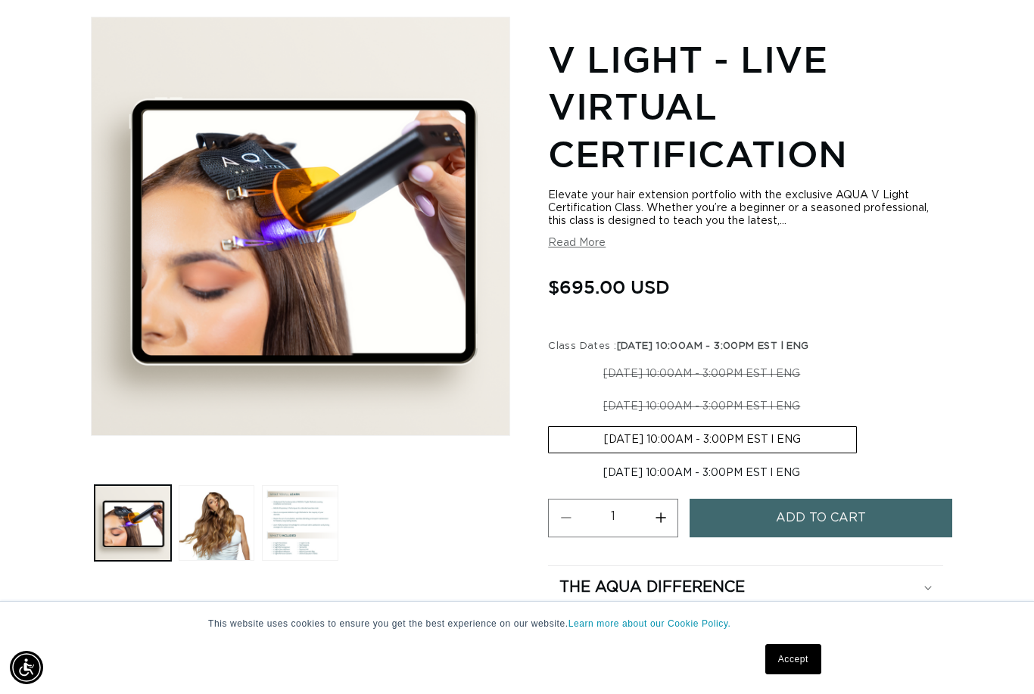
scroll to position [197, 0]
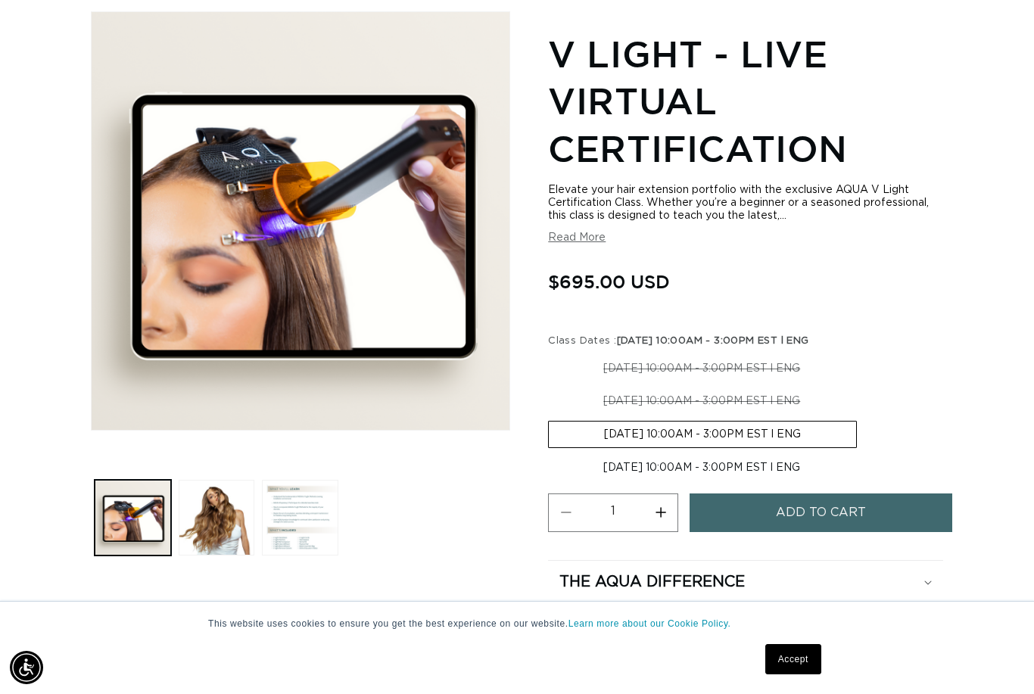
click at [571, 243] on button "Read More" at bounding box center [577, 238] width 58 height 13
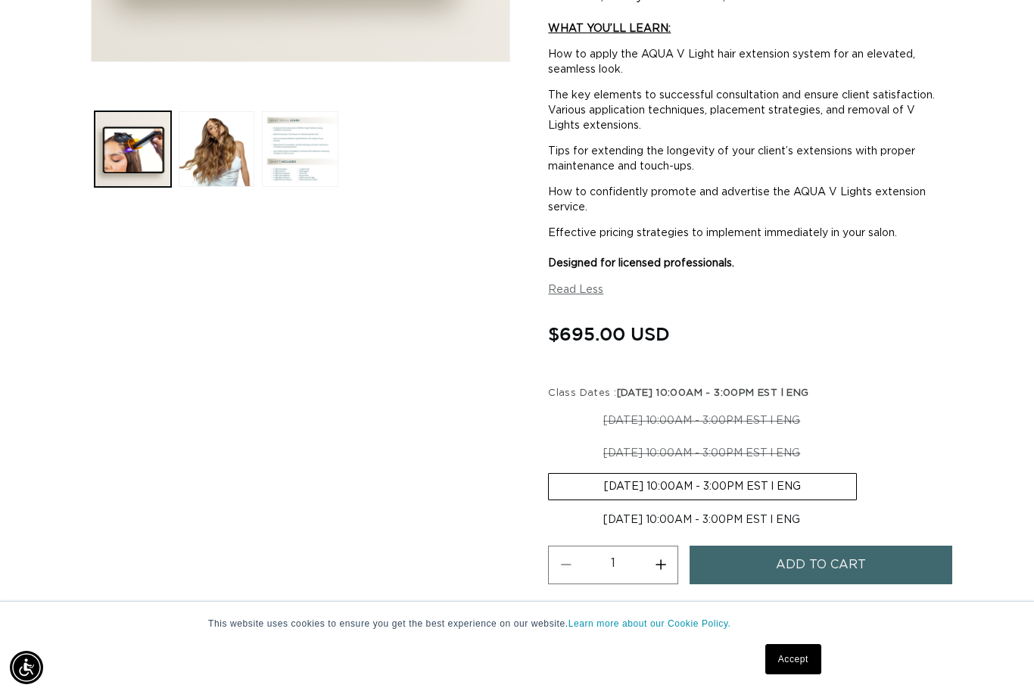
scroll to position [0, 0]
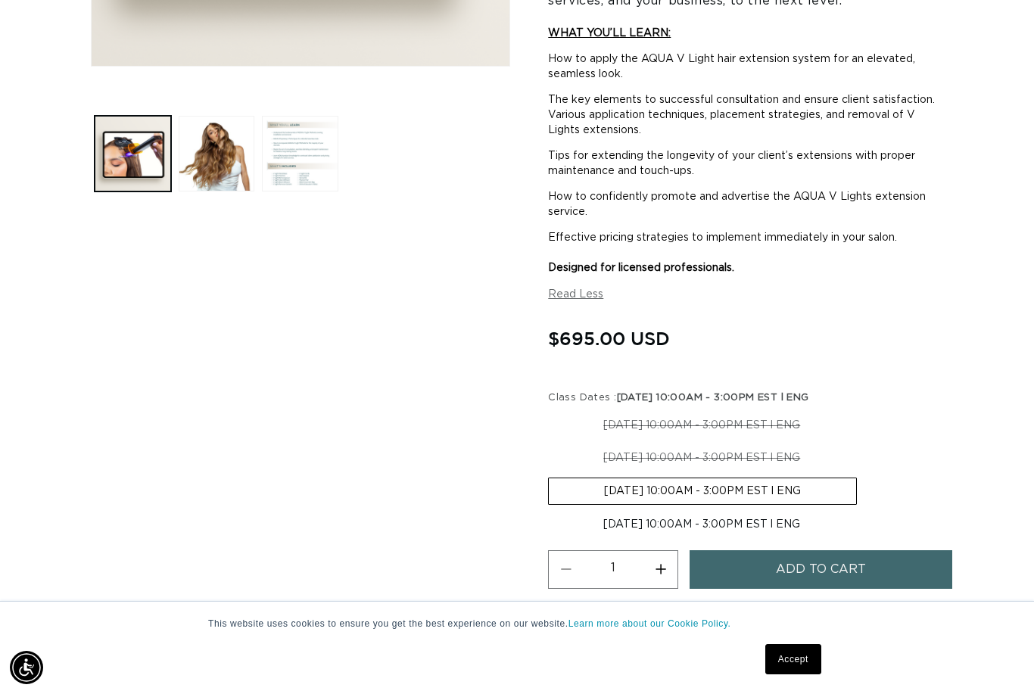
click at [307, 171] on button "Load image 3 in gallery view" at bounding box center [300, 154] width 76 height 76
